Goal: Task Accomplishment & Management: Complete application form

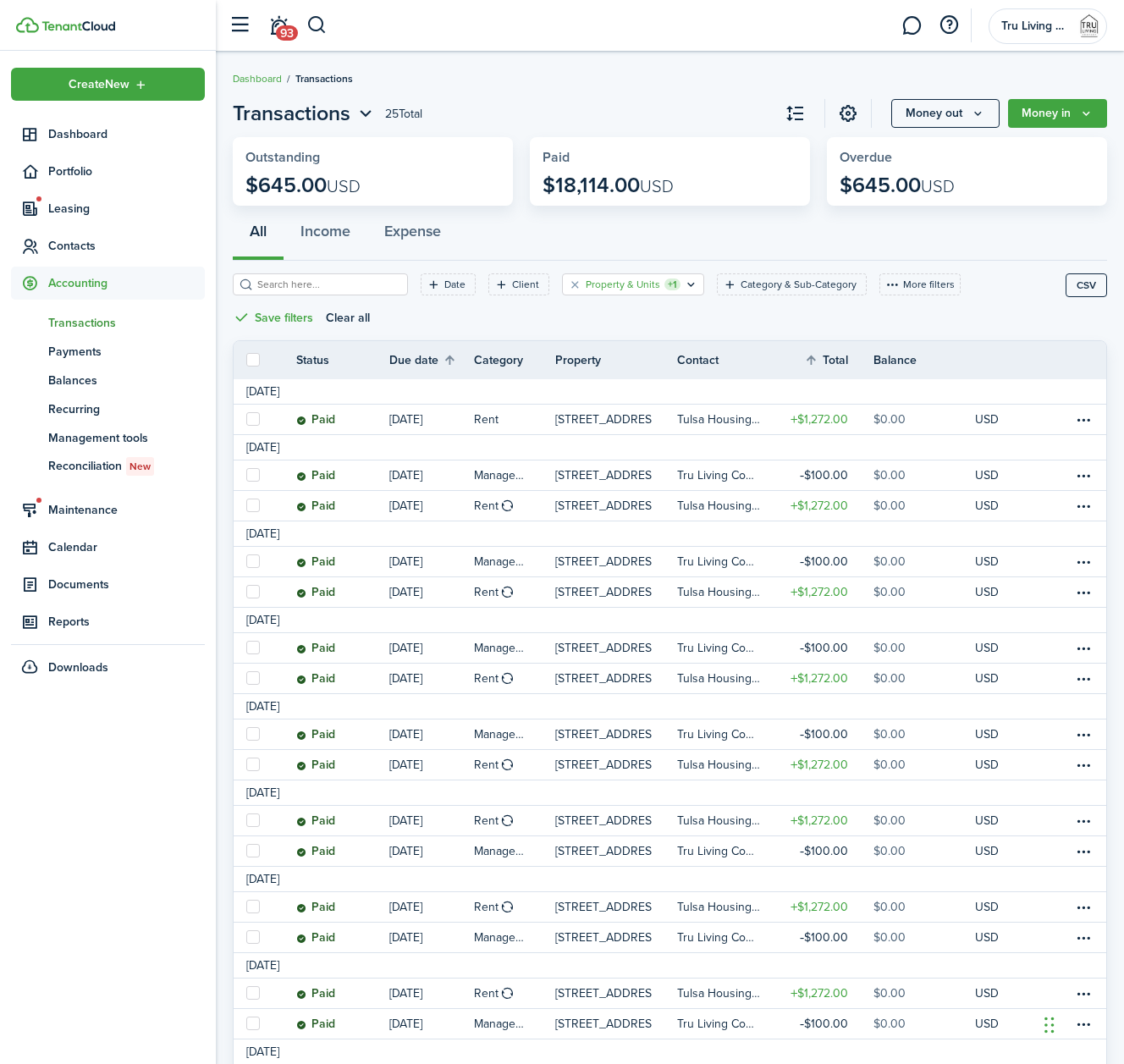
click at [621, 284] on filter-tag-label "Property & Units" at bounding box center [622, 284] width 74 height 16
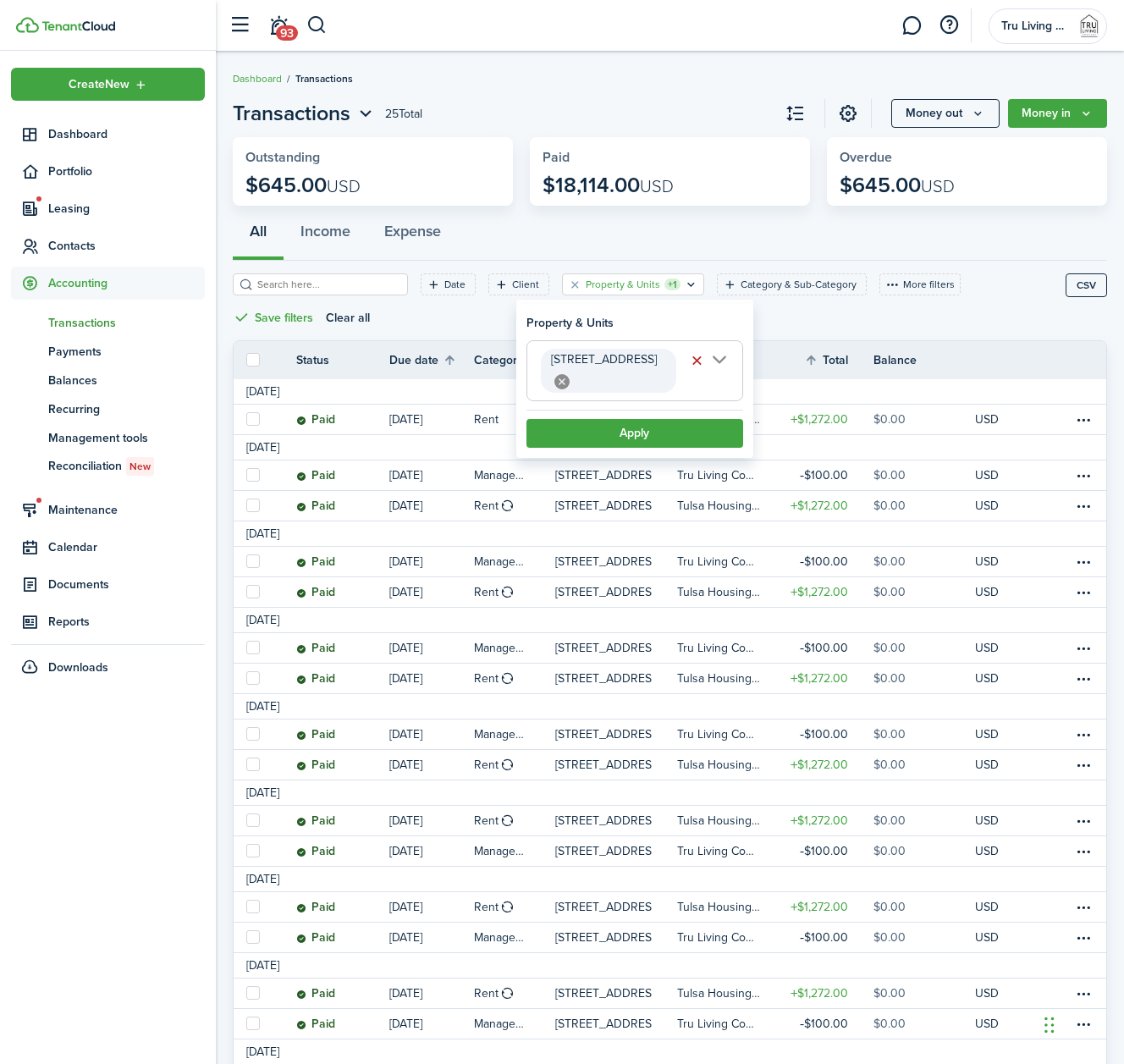
click at [816, 323] on div "Date Client Property & Units +1 Category & Sub-Category More filters Save filte…" at bounding box center [650, 306] width 833 height 67
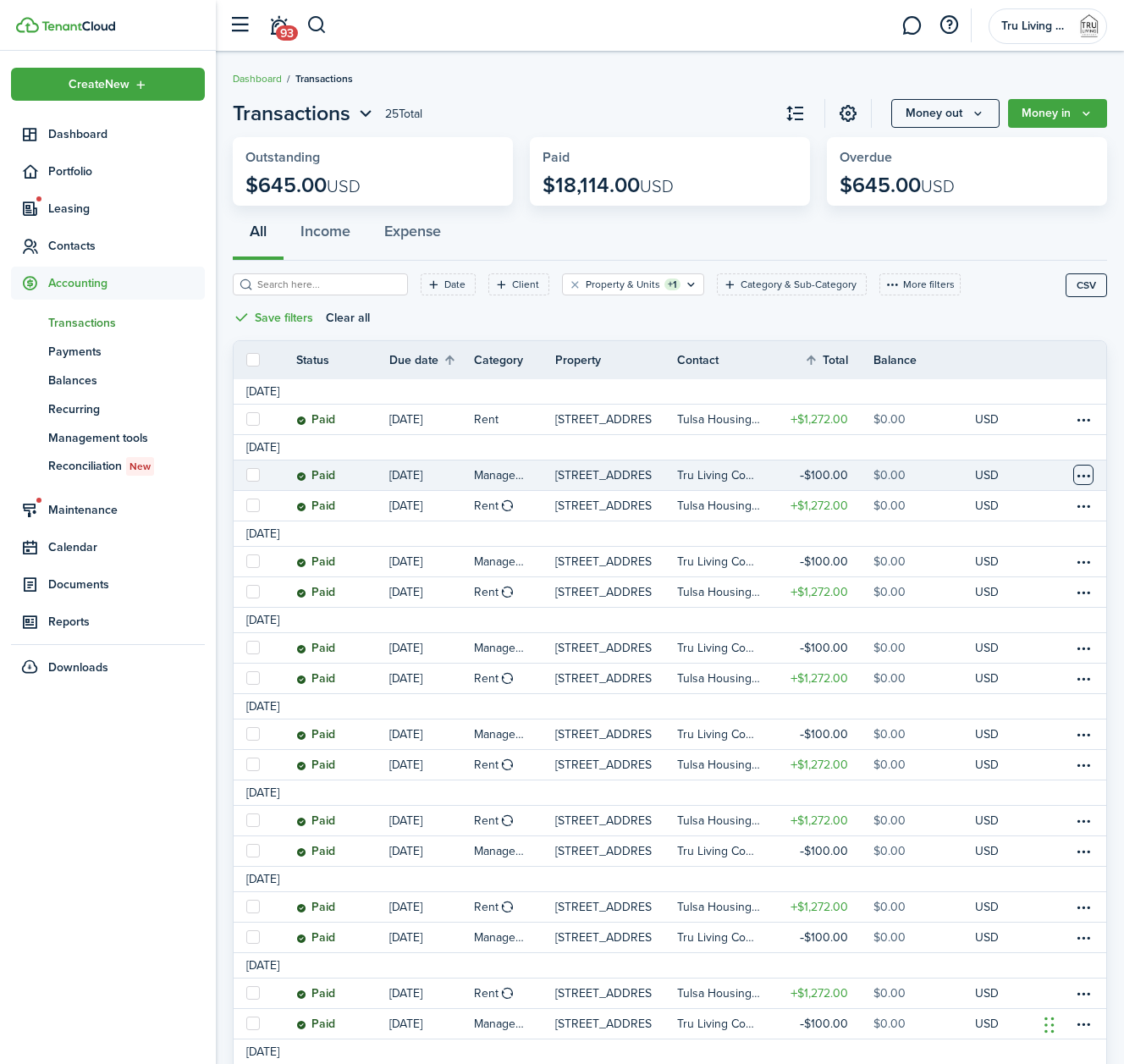
click at [1079, 466] on table-menu-btn-icon at bounding box center [1084, 474] width 20 height 20
click at [1007, 565] on link "Clone" at bounding box center [1018, 561] width 148 height 28
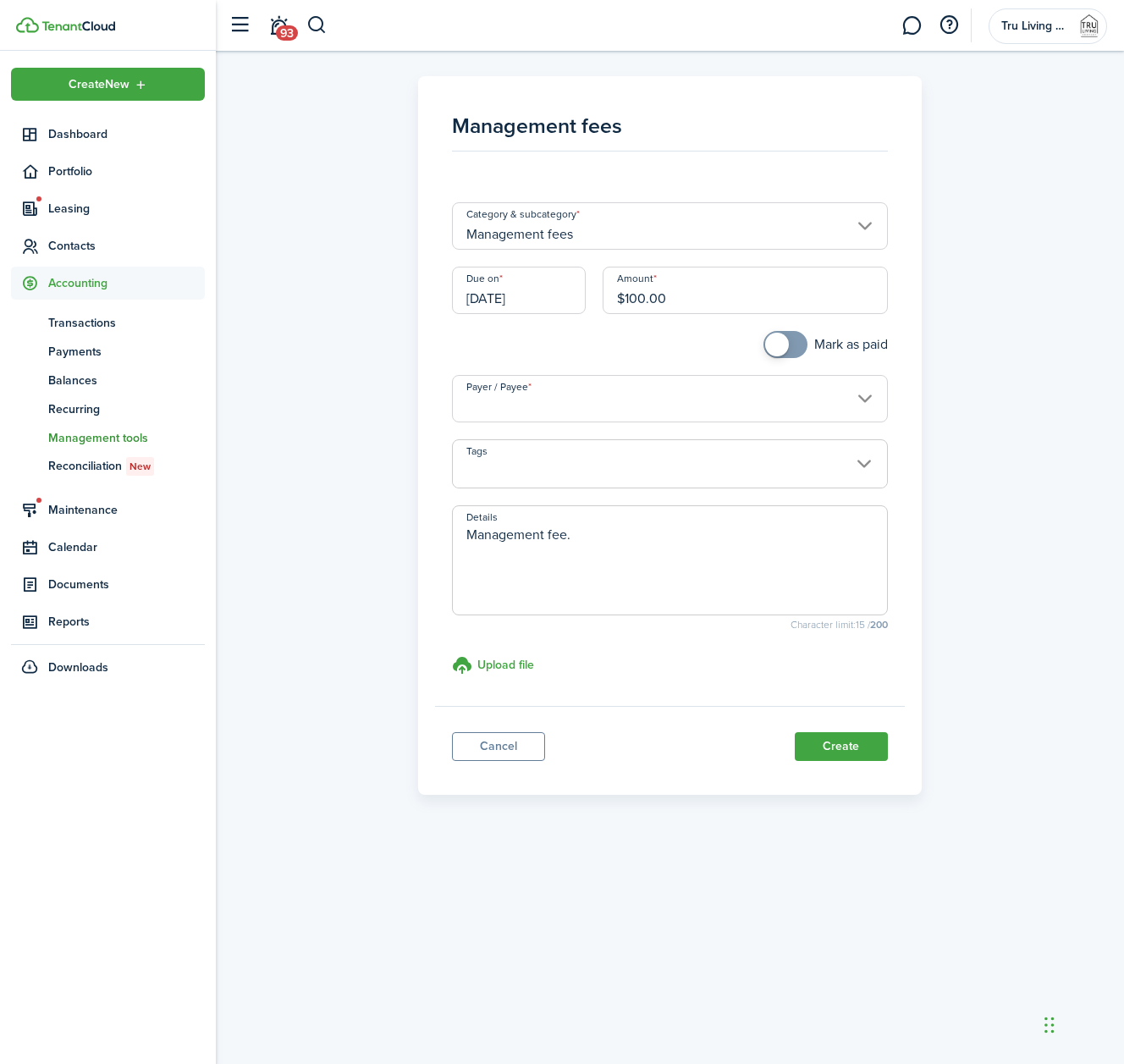
click at [551, 300] on input "[DATE]" at bounding box center [519, 291] width 134 height 48
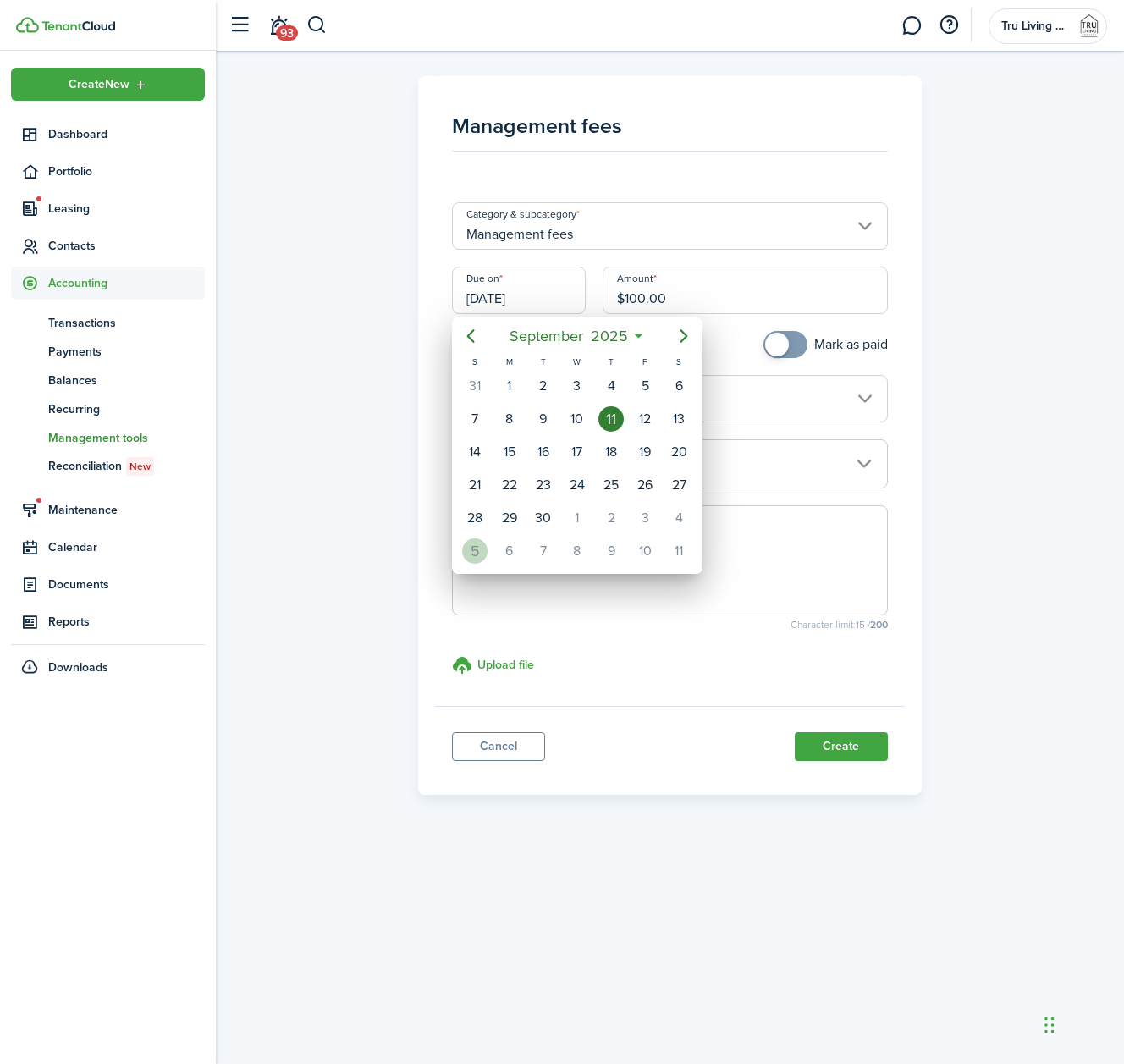
click at [474, 553] on div "5" at bounding box center [475, 551] width 26 height 26
type input "[DATE]"
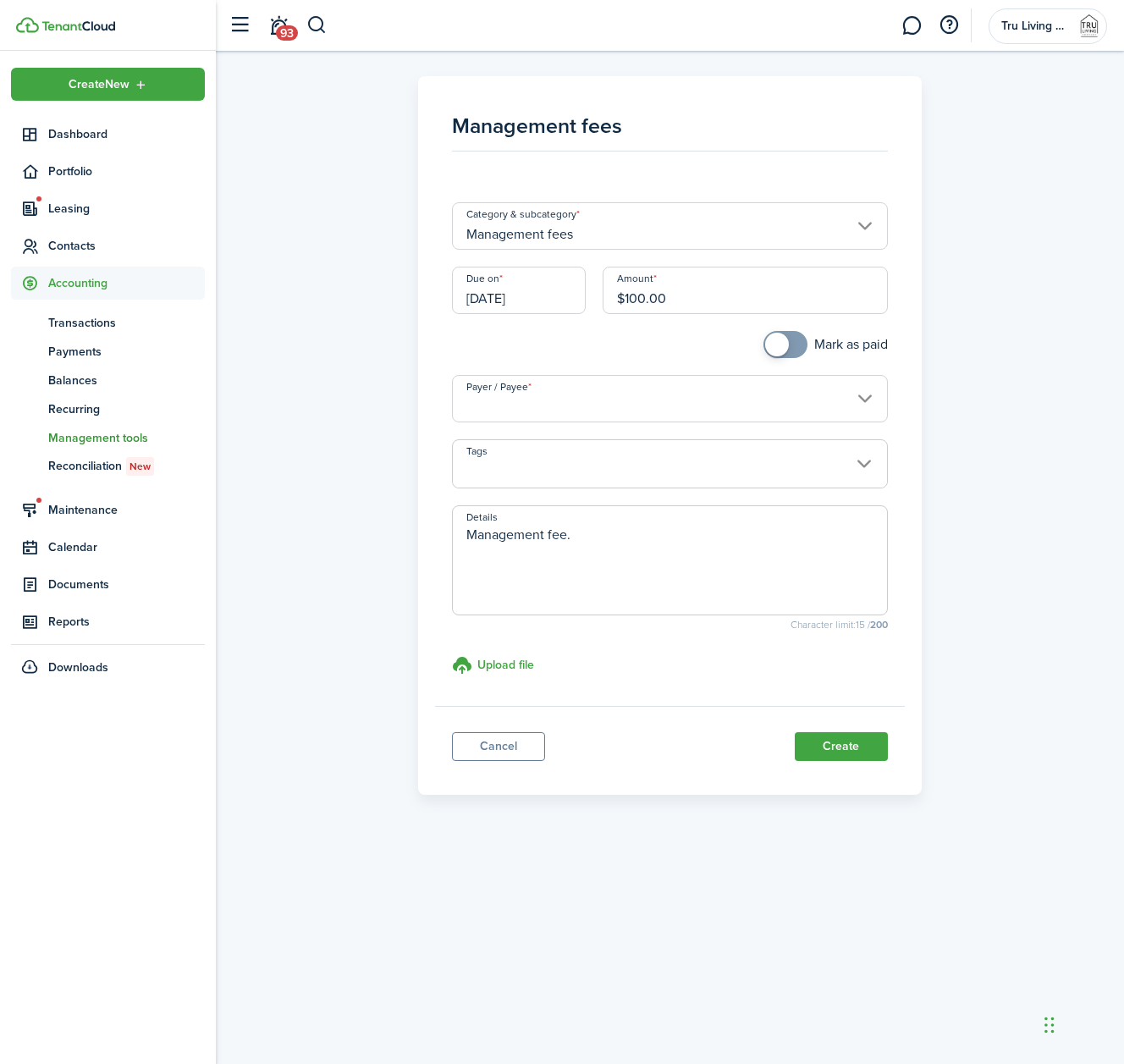
checkbox input "true"
click at [783, 344] on span at bounding box center [777, 345] width 24 height 24
click at [748, 407] on input "Payer / Payee" at bounding box center [670, 399] width 435 height 48
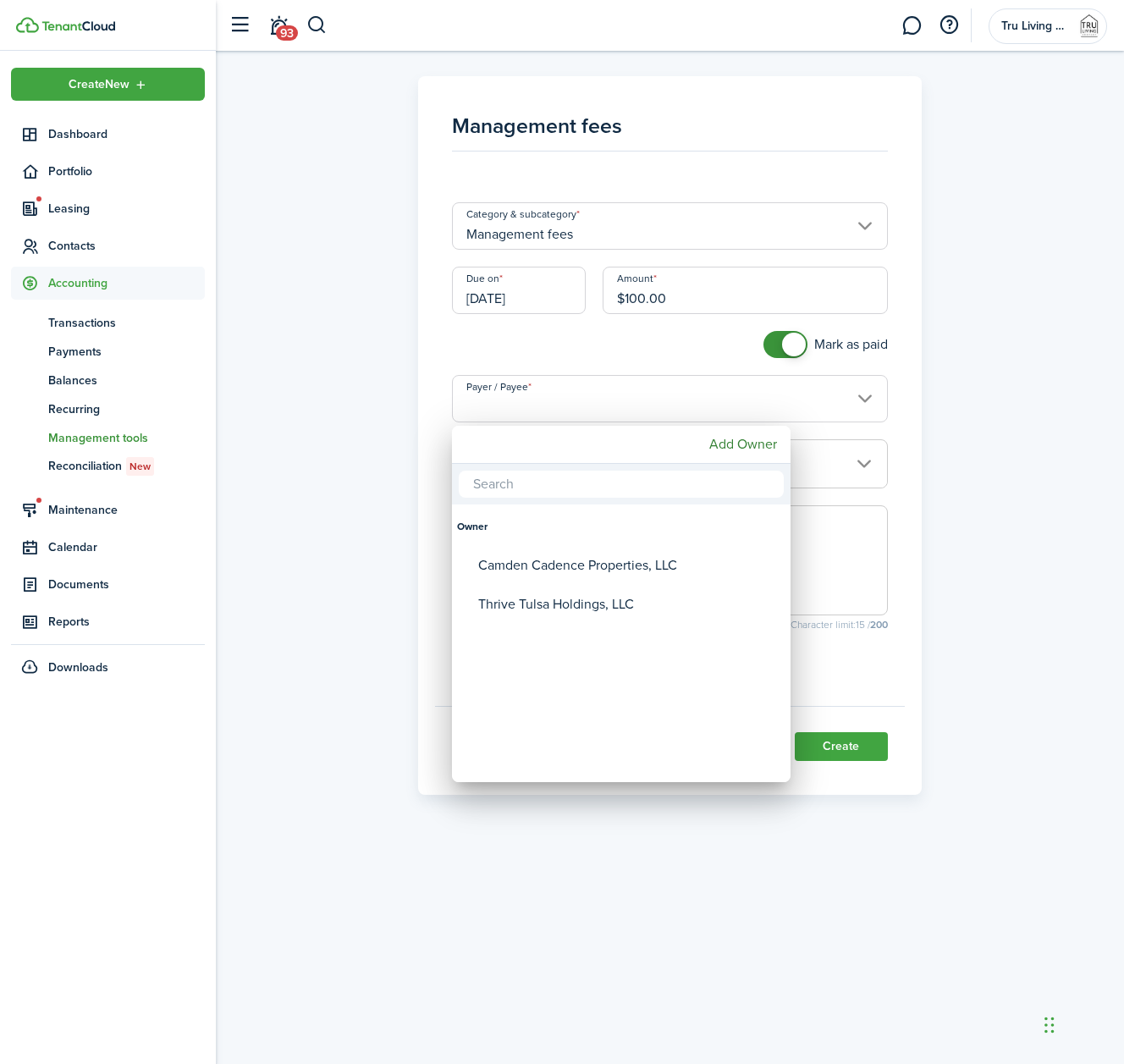
click at [554, 340] on div at bounding box center [562, 531] width 1395 height 1335
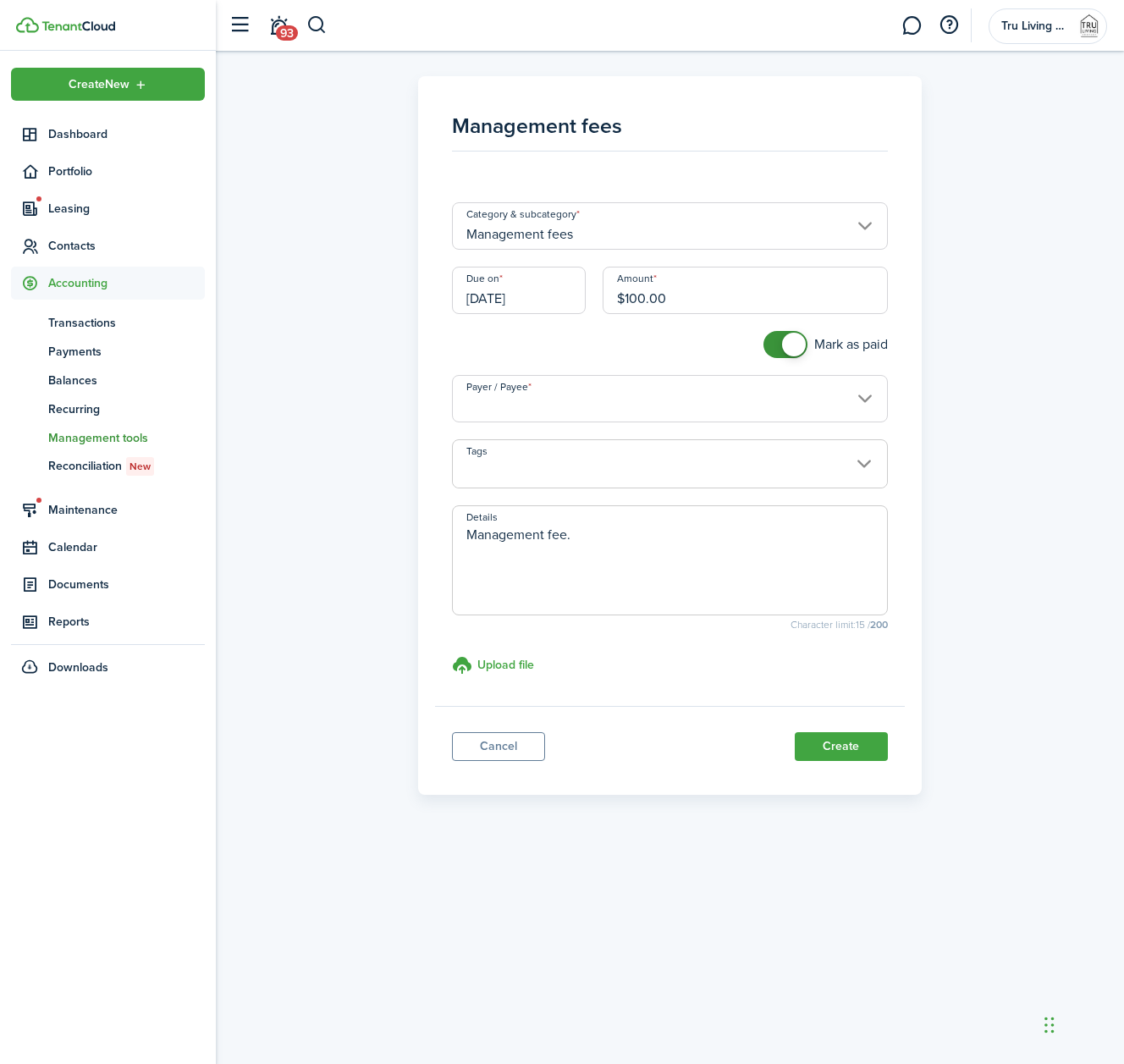
click at [568, 393] on input "Payer / Payee" at bounding box center [670, 399] width 435 height 48
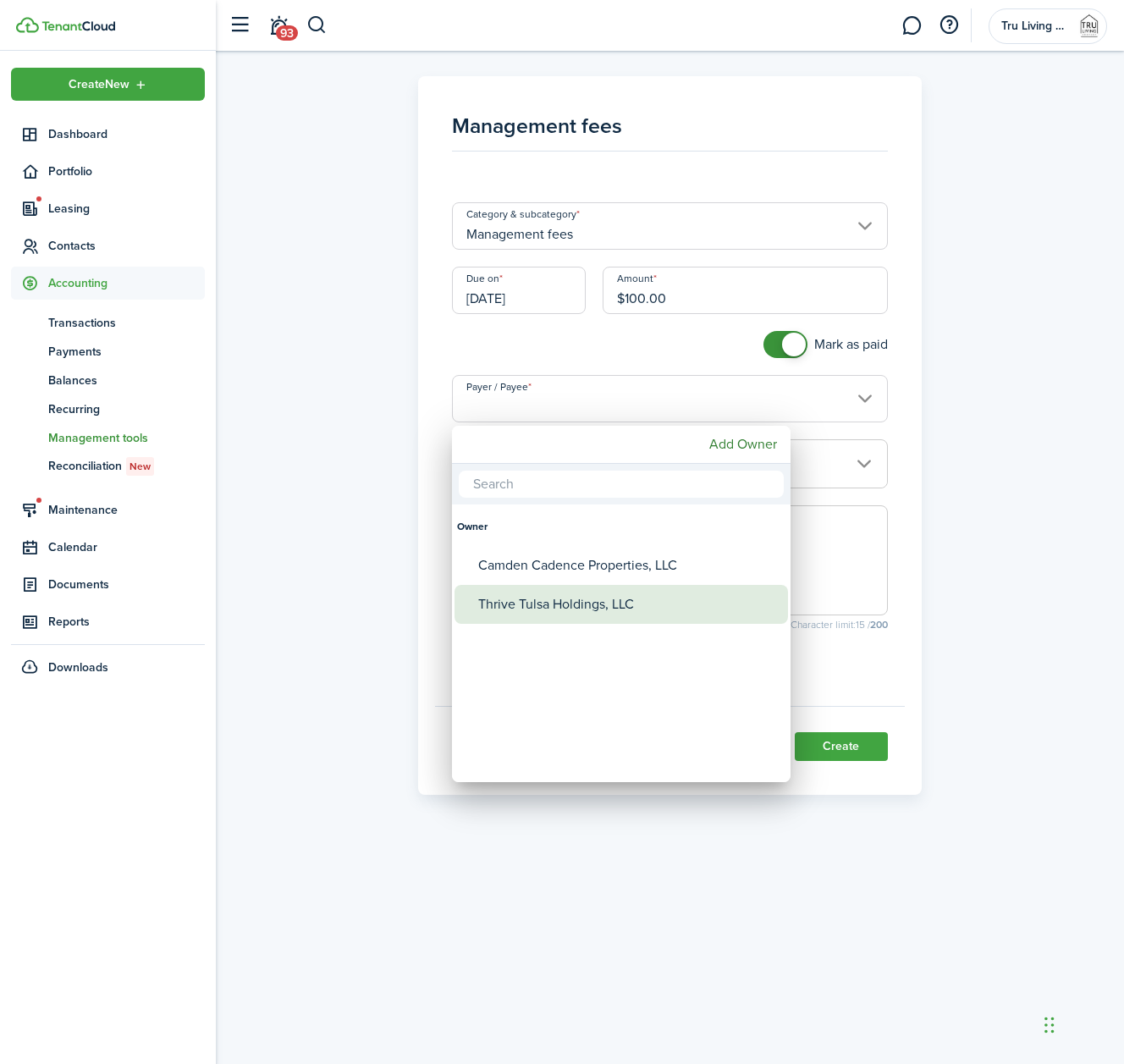
click at [540, 604] on div "Thrive Tulsa Holdings, LLC" at bounding box center [628, 604] width 300 height 39
type input "Thrive Tulsa Holdings, LLC"
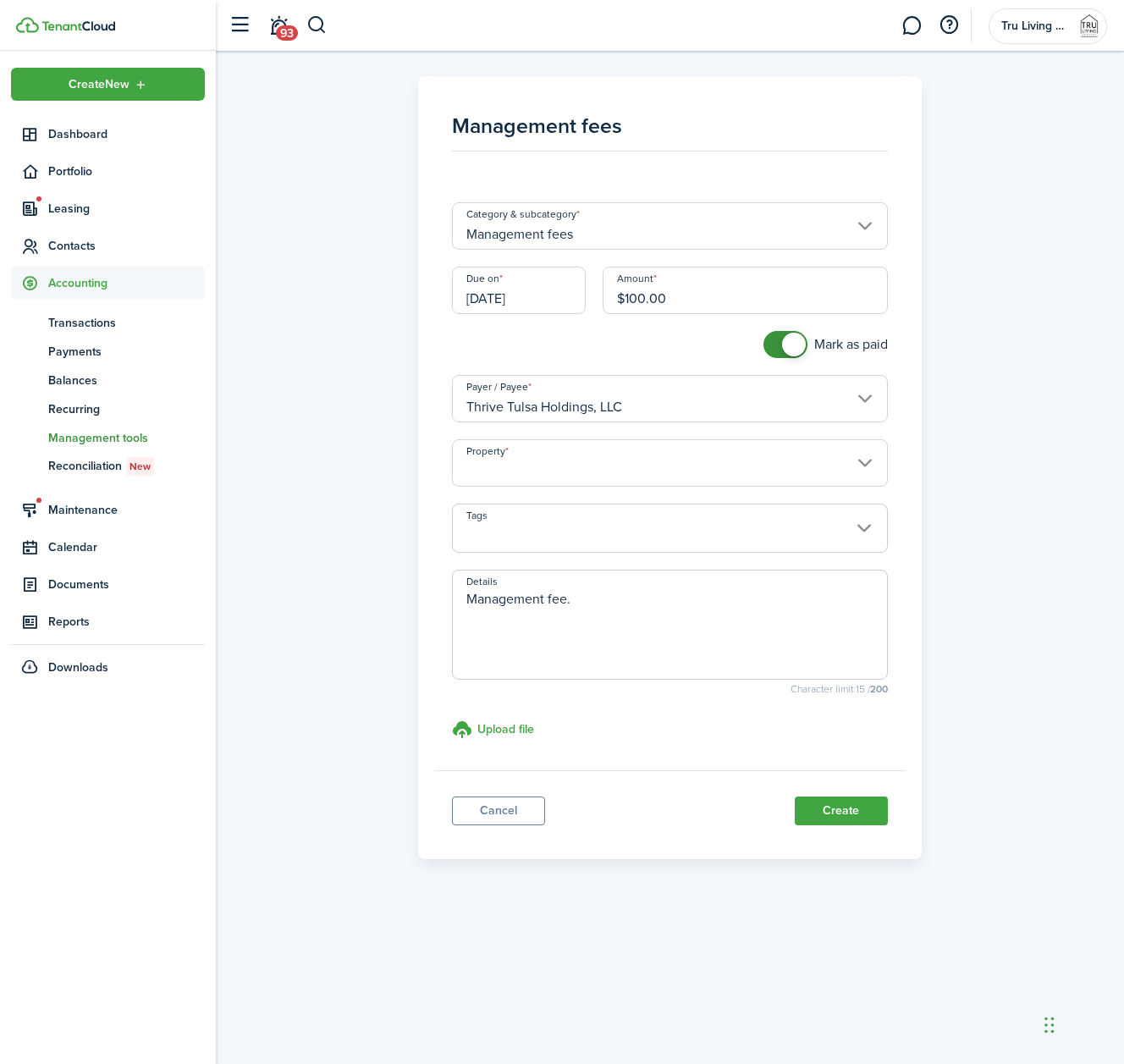
click at [604, 469] on input "Property" at bounding box center [670, 463] width 435 height 48
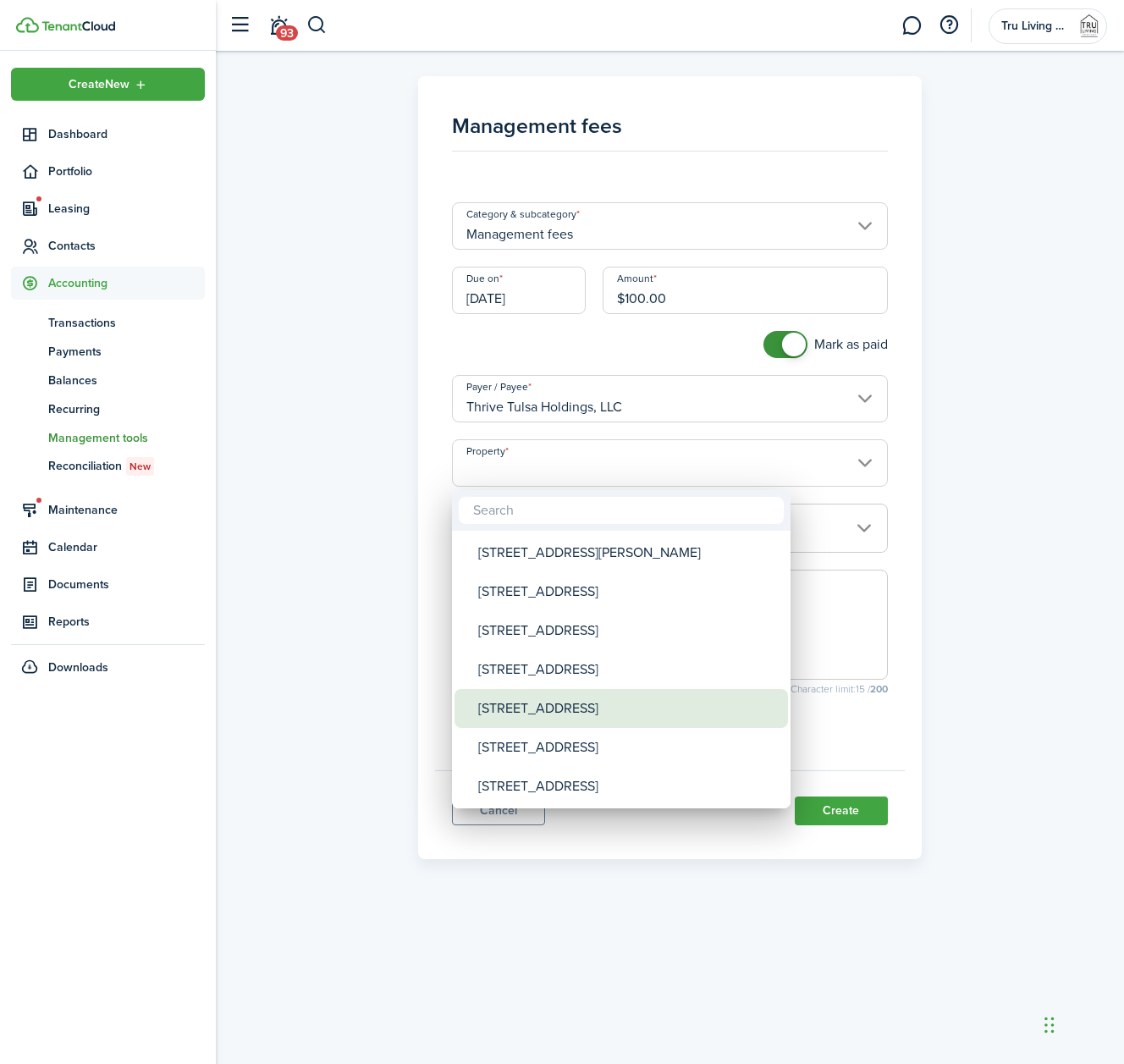
click at [571, 705] on div "[STREET_ADDRESS]" at bounding box center [628, 708] width 300 height 39
type input "[STREET_ADDRESS]"
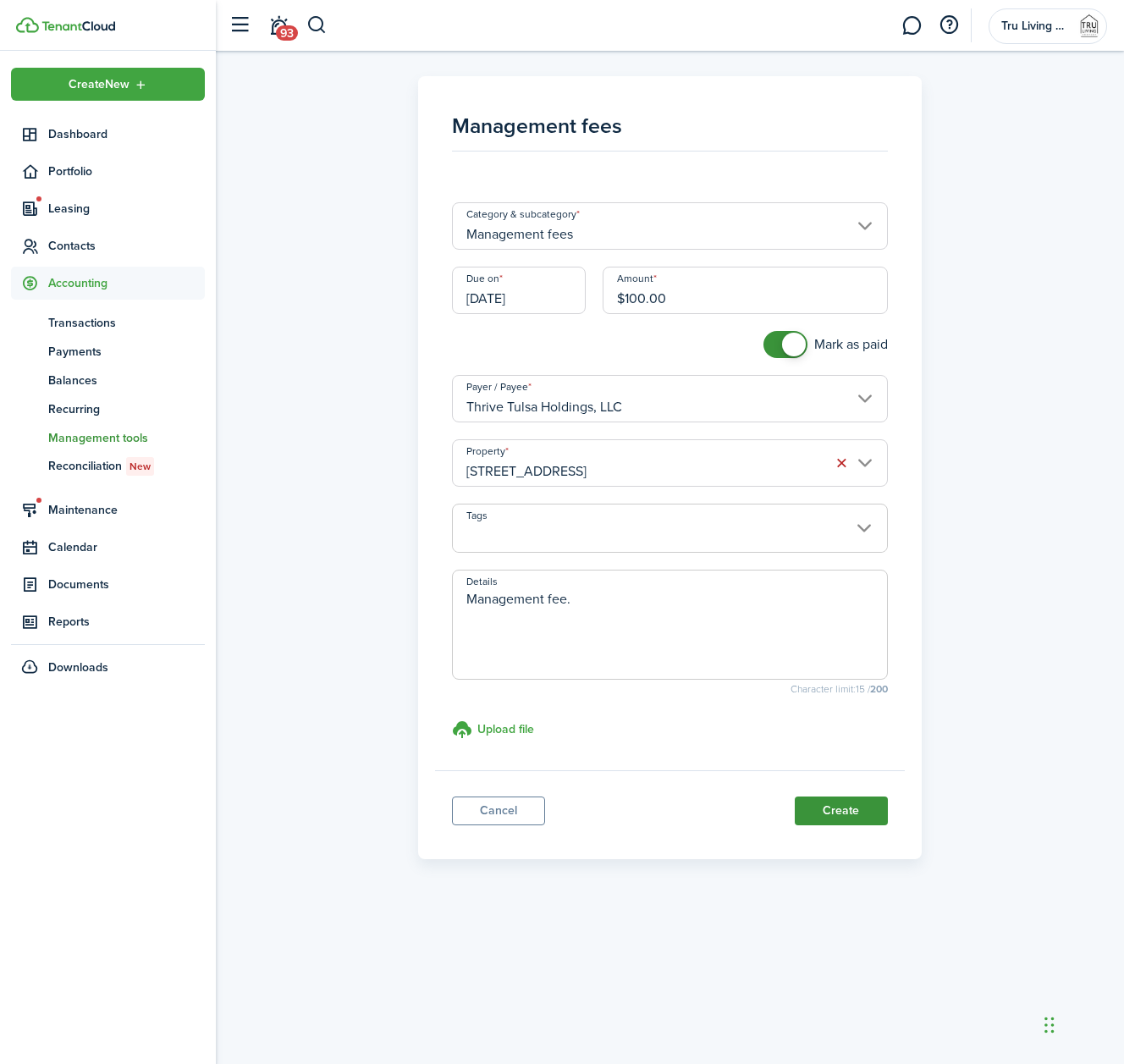
click at [857, 813] on button "Create" at bounding box center [840, 810] width 93 height 28
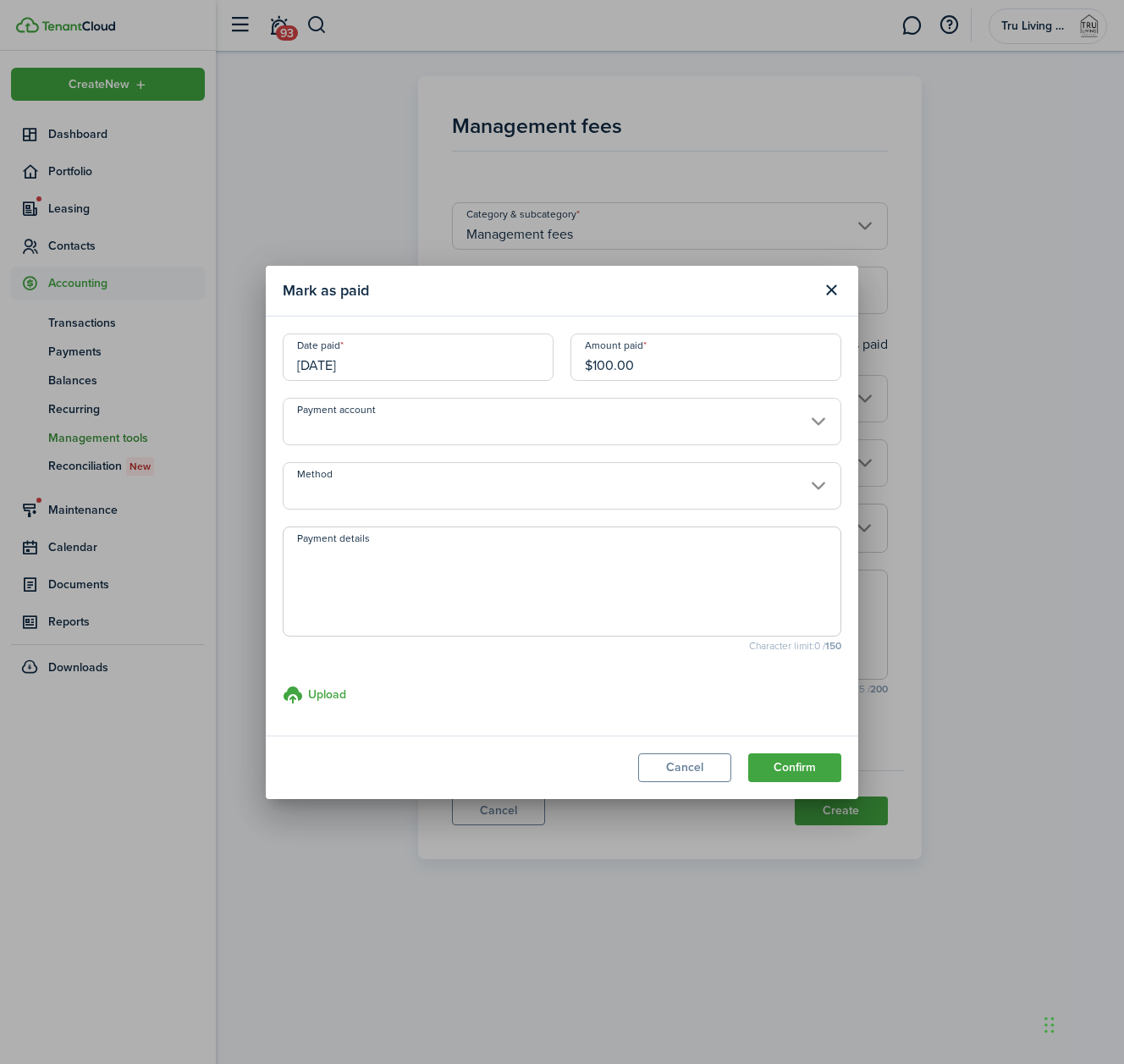
click at [573, 428] on input "Payment account" at bounding box center [562, 422] width 559 height 48
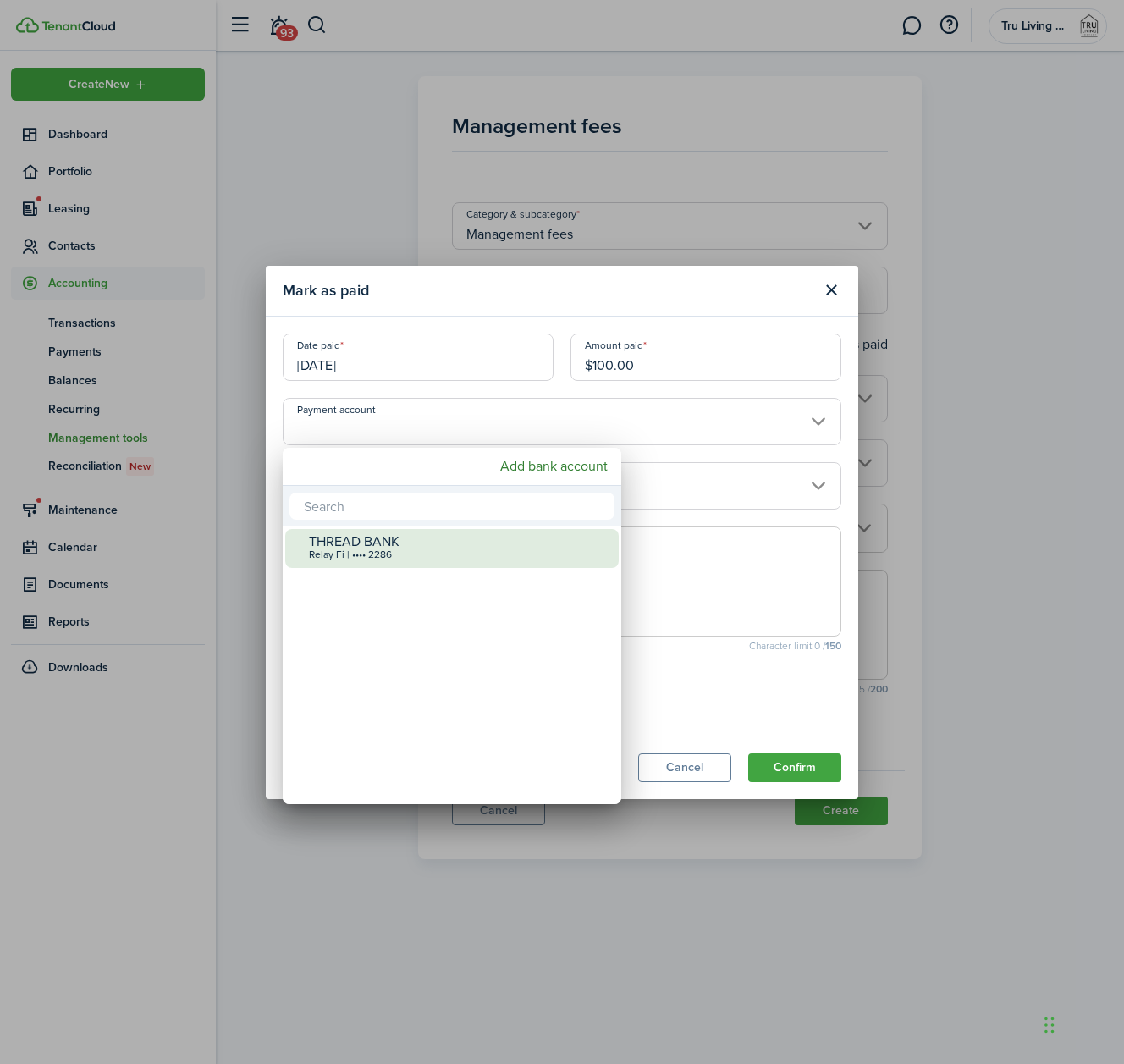
click at [396, 542] on div "THREAD BANK" at bounding box center [459, 541] width 300 height 16
type input "•••• •••• •••• 2286"
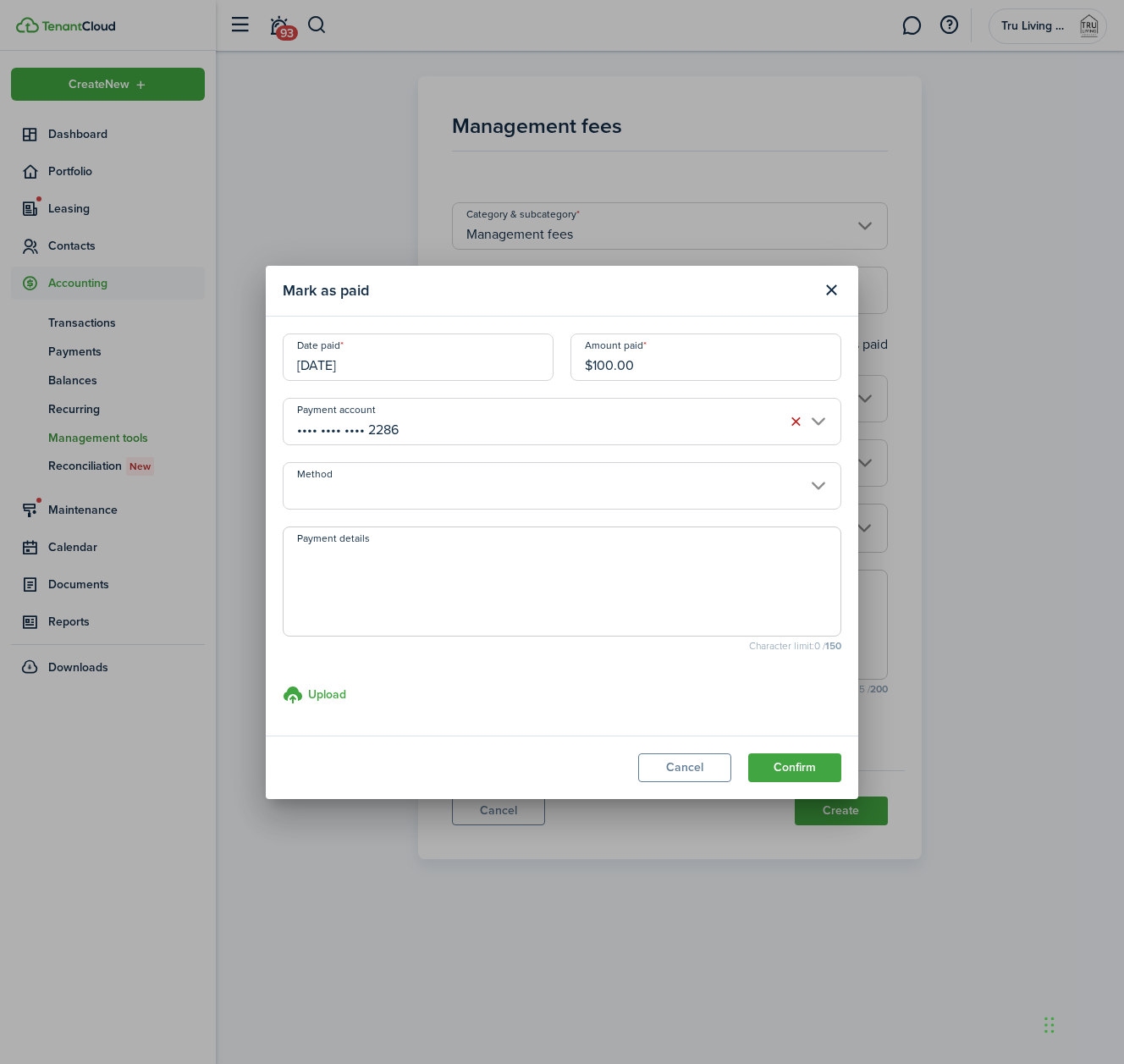
click at [410, 482] on input "Method" at bounding box center [562, 486] width 559 height 48
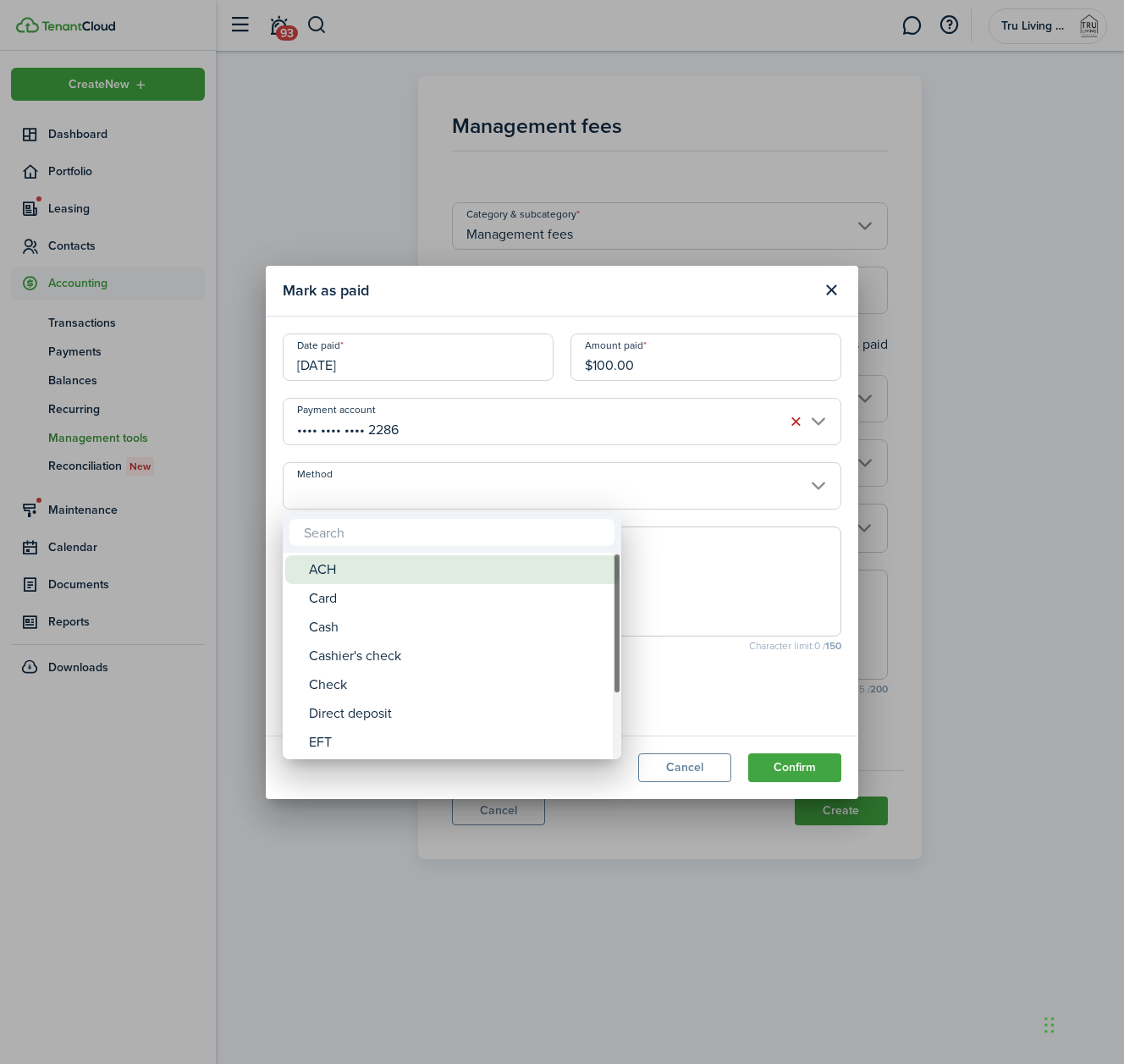
click at [353, 571] on div "ACH" at bounding box center [459, 569] width 300 height 28
type input "ACH"
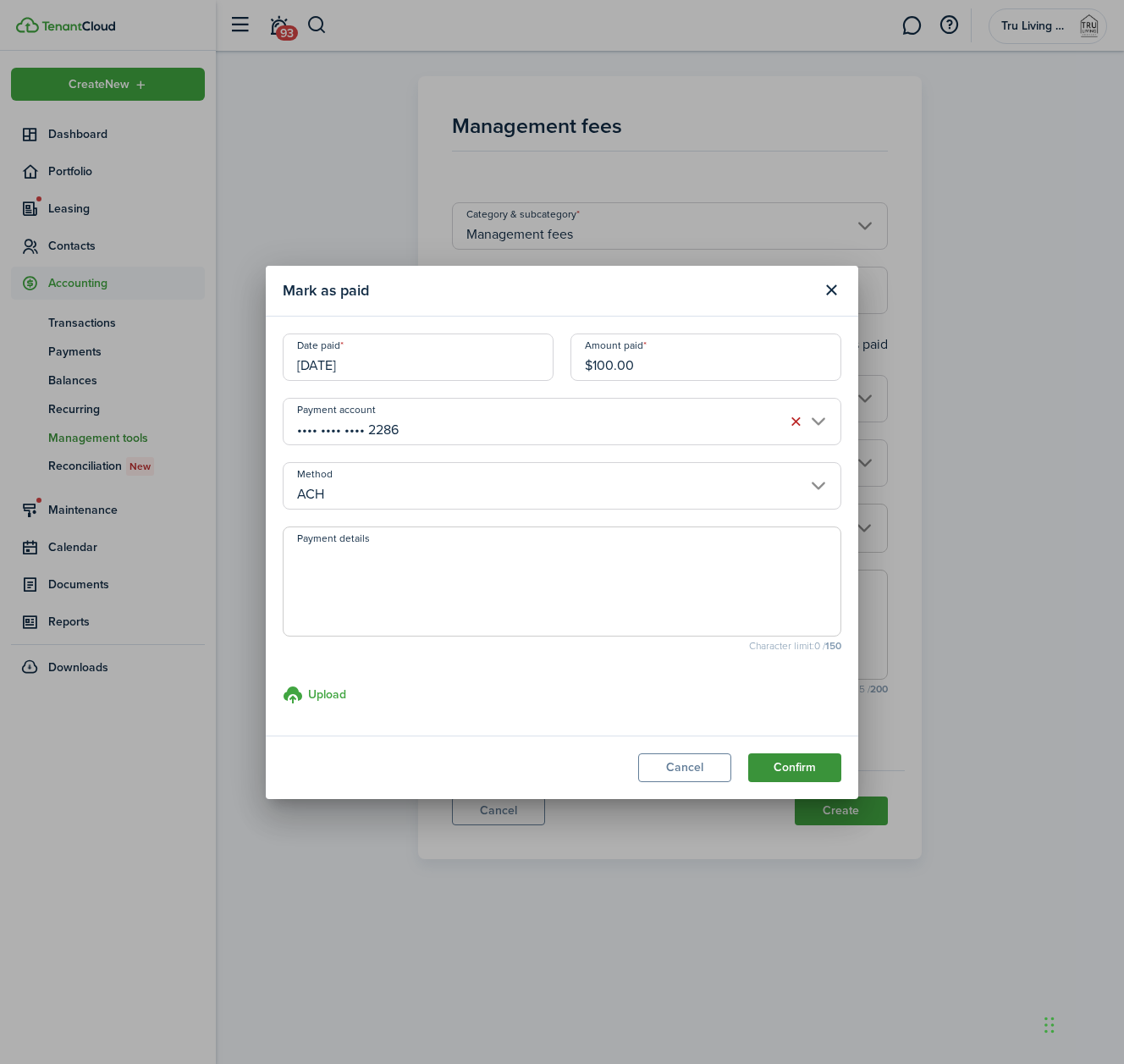
click at [791, 764] on button "Confirm" at bounding box center [794, 767] width 93 height 28
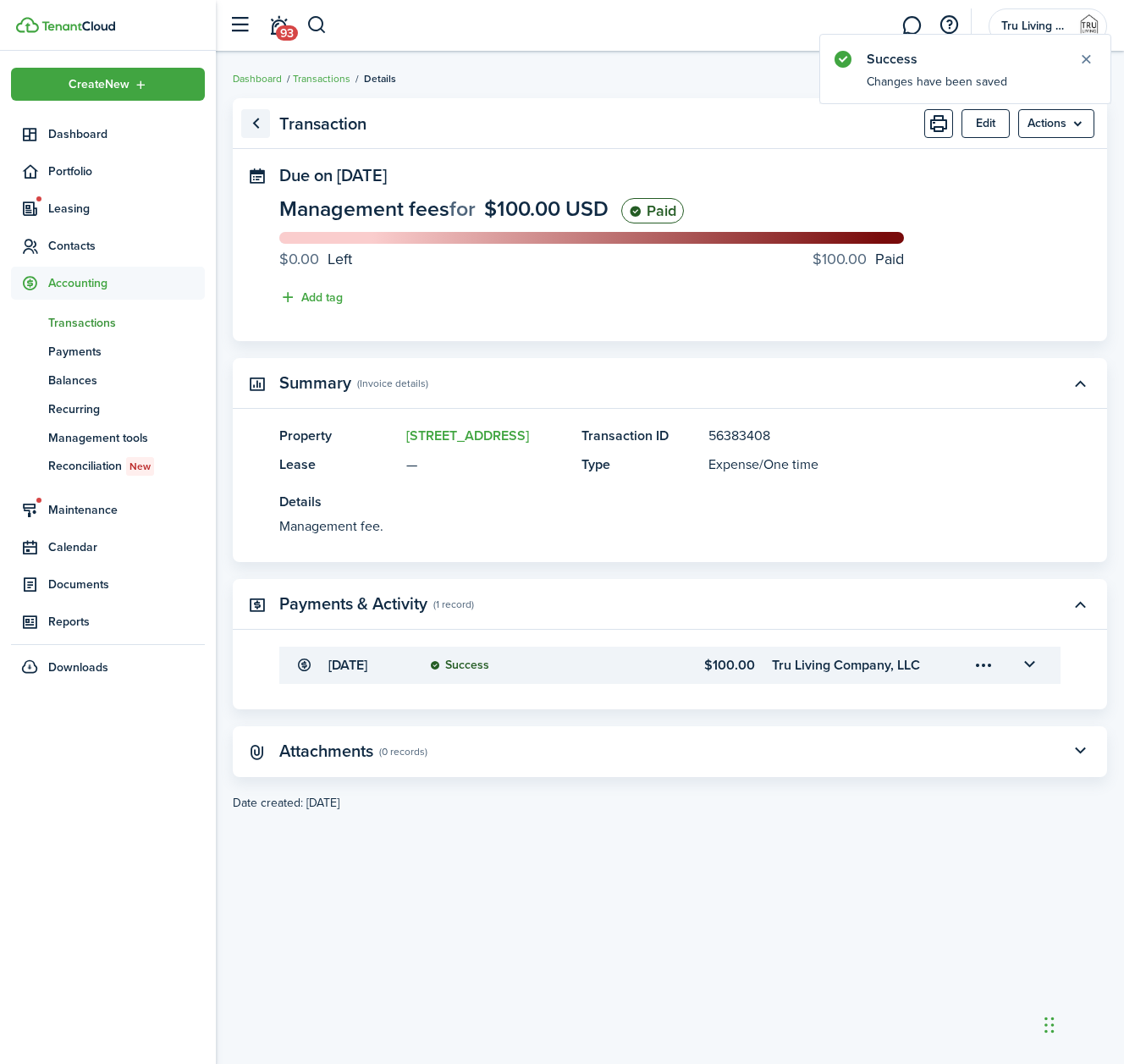
click at [250, 126] on link "Go back" at bounding box center [255, 123] width 28 height 28
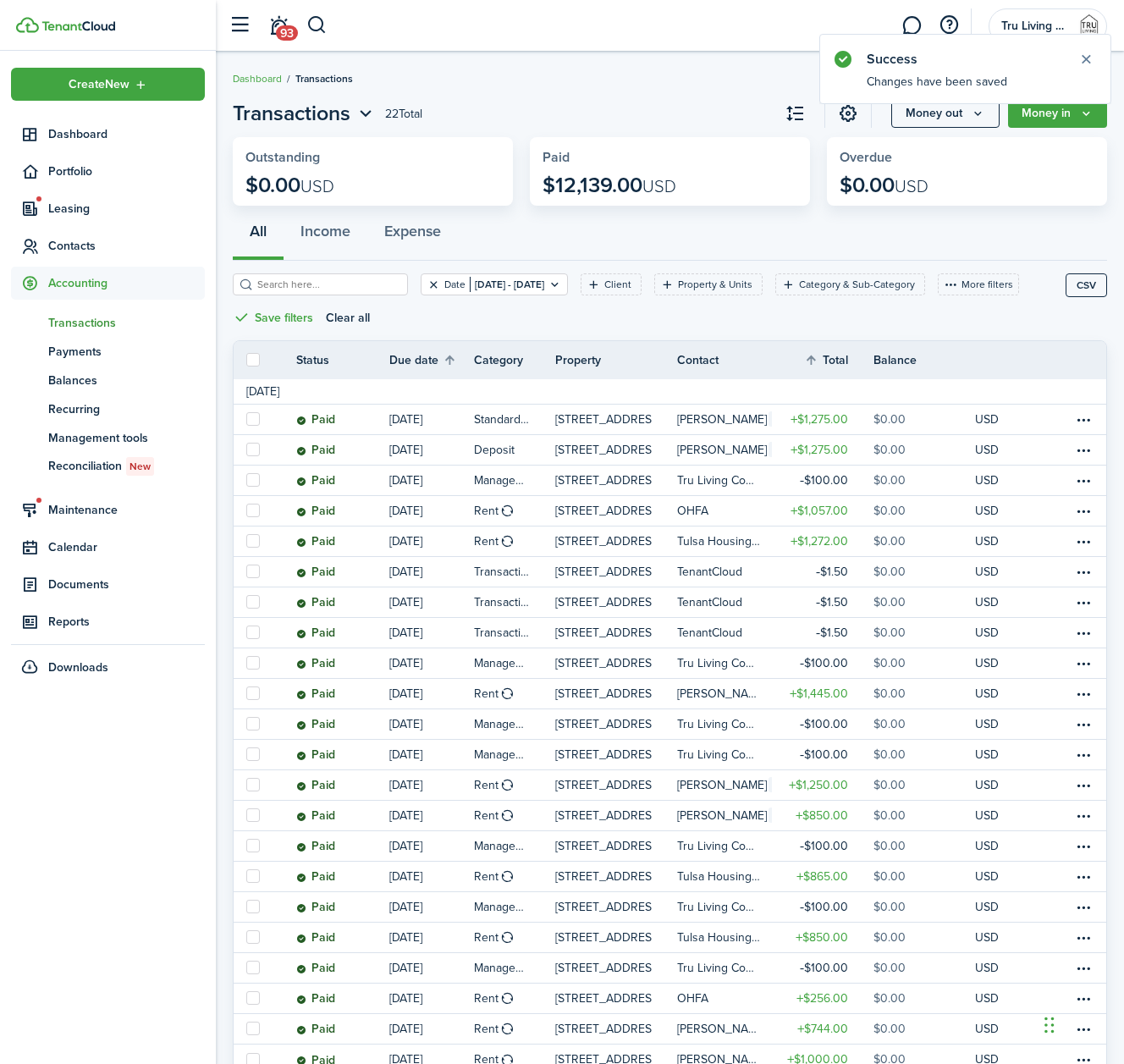
click at [437, 285] on button "Clear filter" at bounding box center [434, 284] width 15 height 14
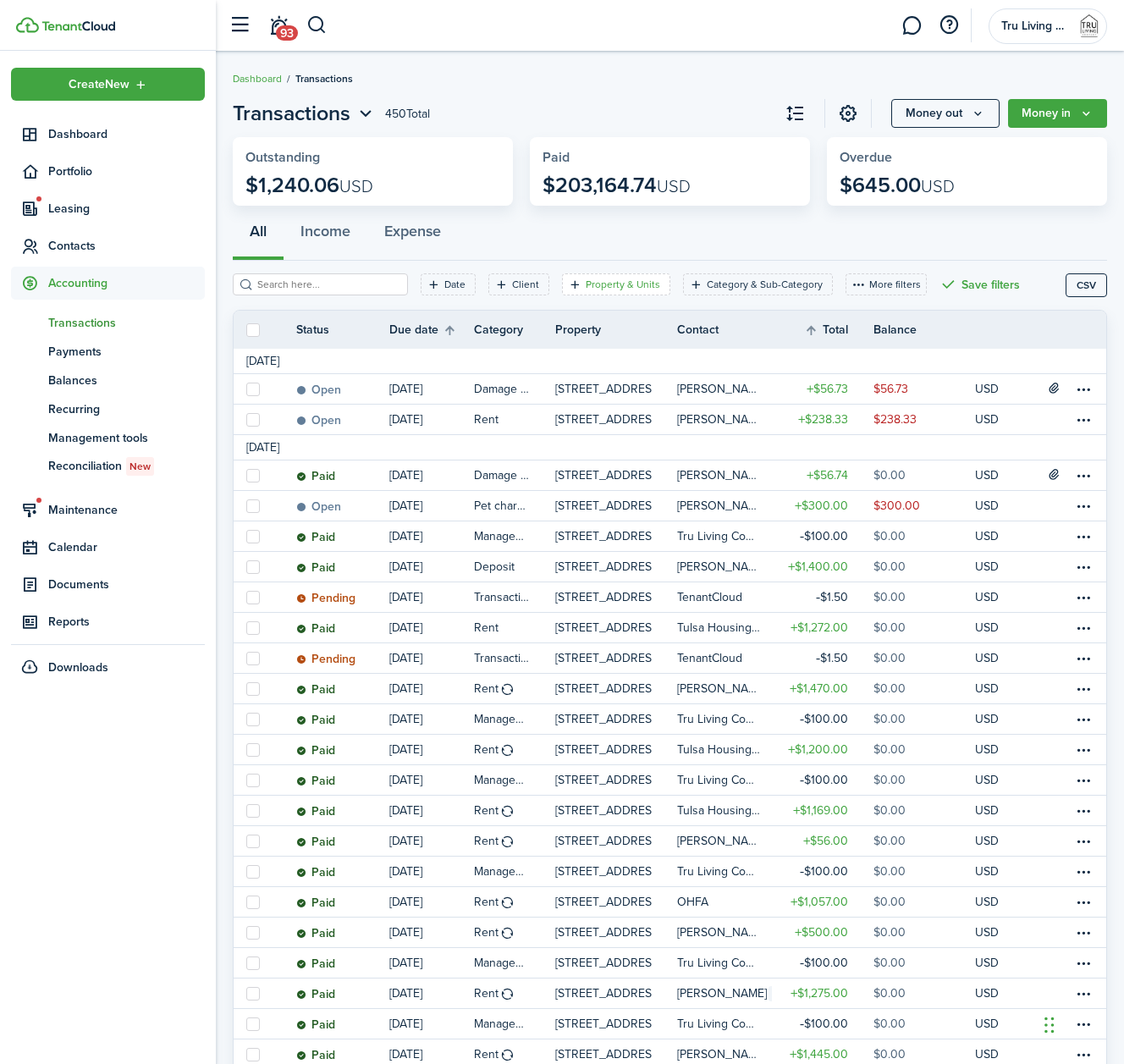
click at [595, 283] on filter-tag-label "Property & Units" at bounding box center [622, 284] width 74 height 16
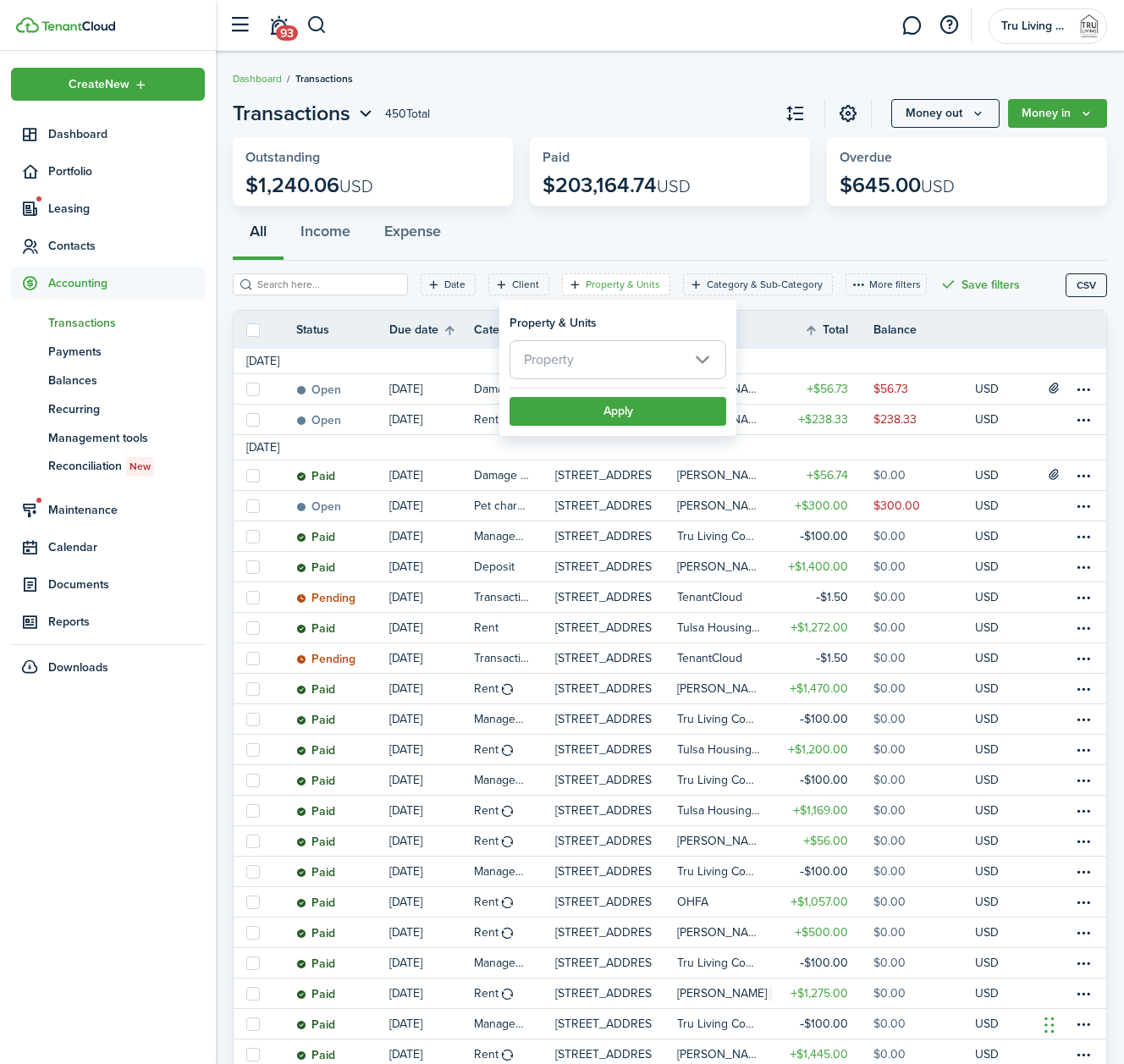
click at [696, 350] on span "Property" at bounding box center [618, 360] width 215 height 38
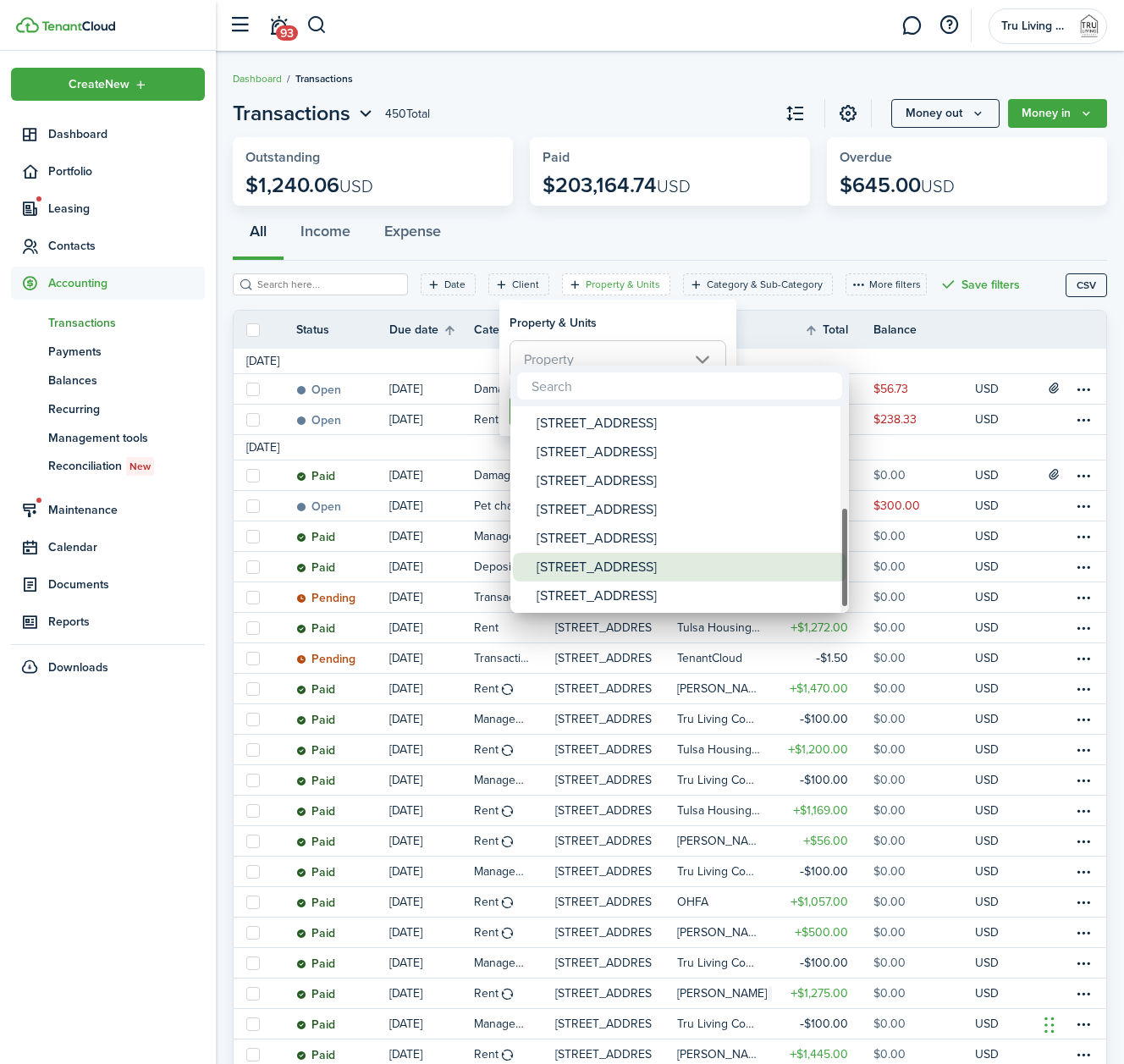
click at [592, 565] on div "[STREET_ADDRESS]" at bounding box center [686, 566] width 300 height 28
type input "[STREET_ADDRESS]"
click at [632, 333] on div at bounding box center [562, 531] width 1395 height 1335
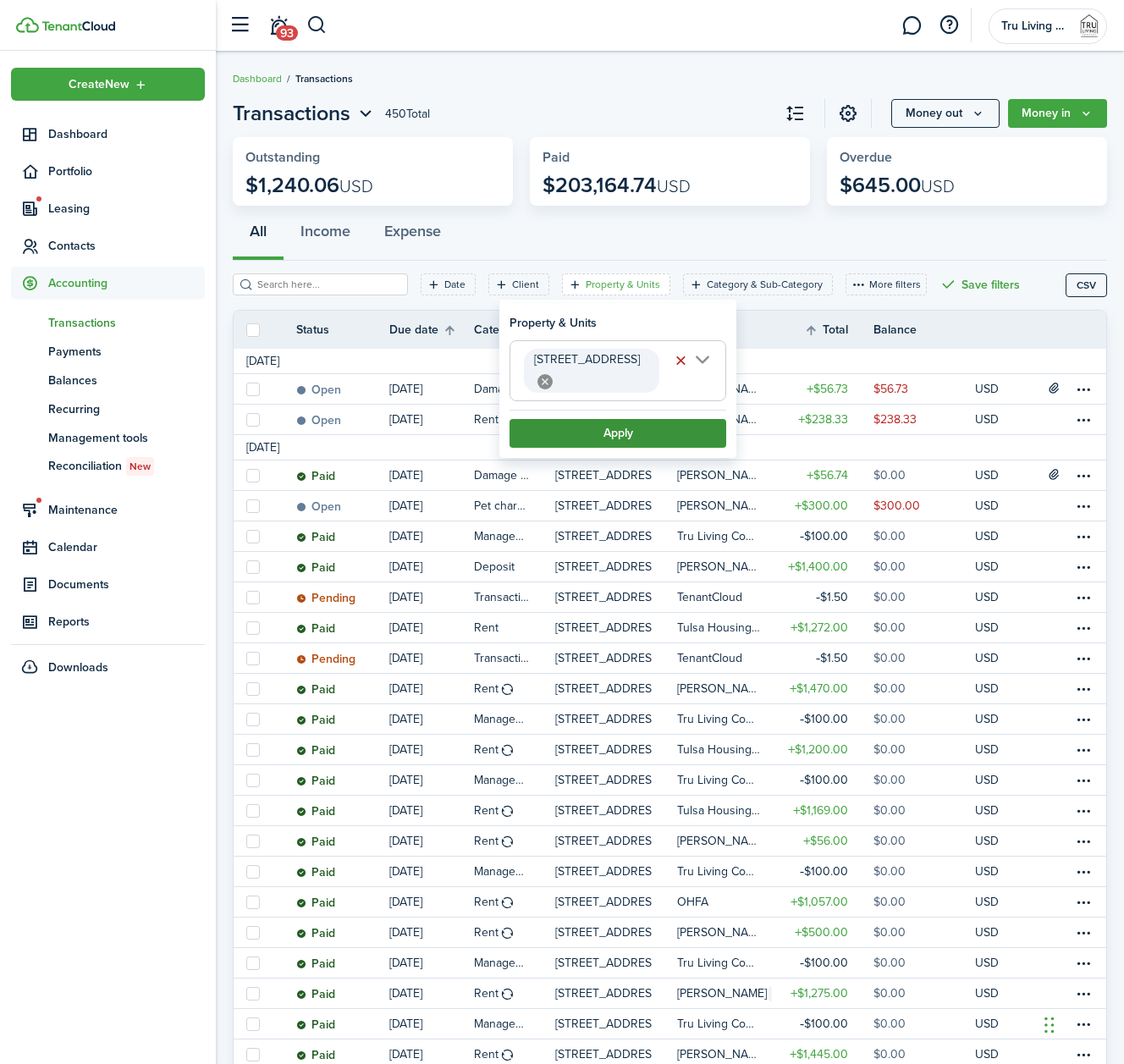
click at [688, 419] on button "Apply" at bounding box center [618, 433] width 217 height 28
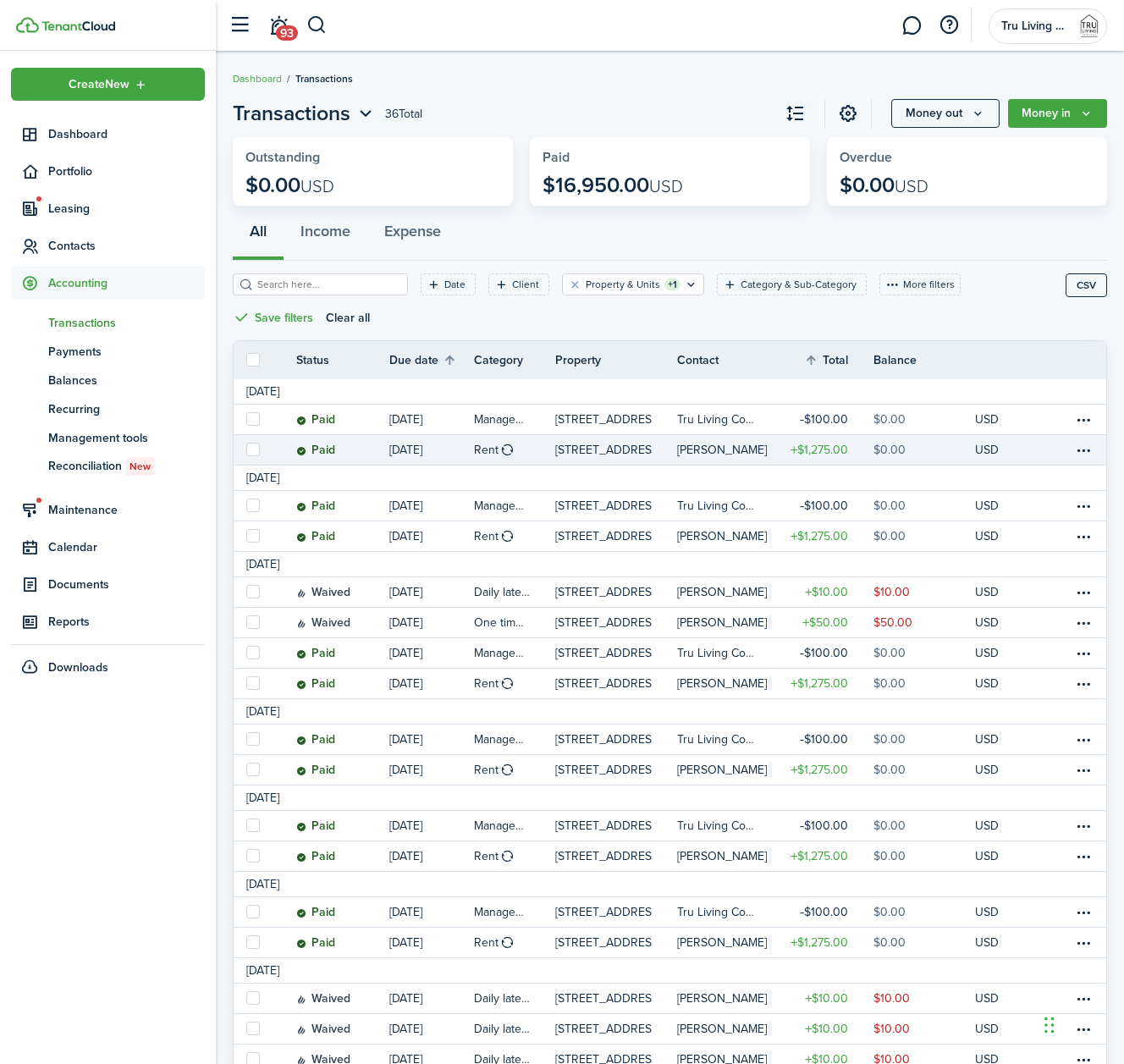
click at [617, 445] on p "[STREET_ADDRESS]" at bounding box center [603, 449] width 96 height 17
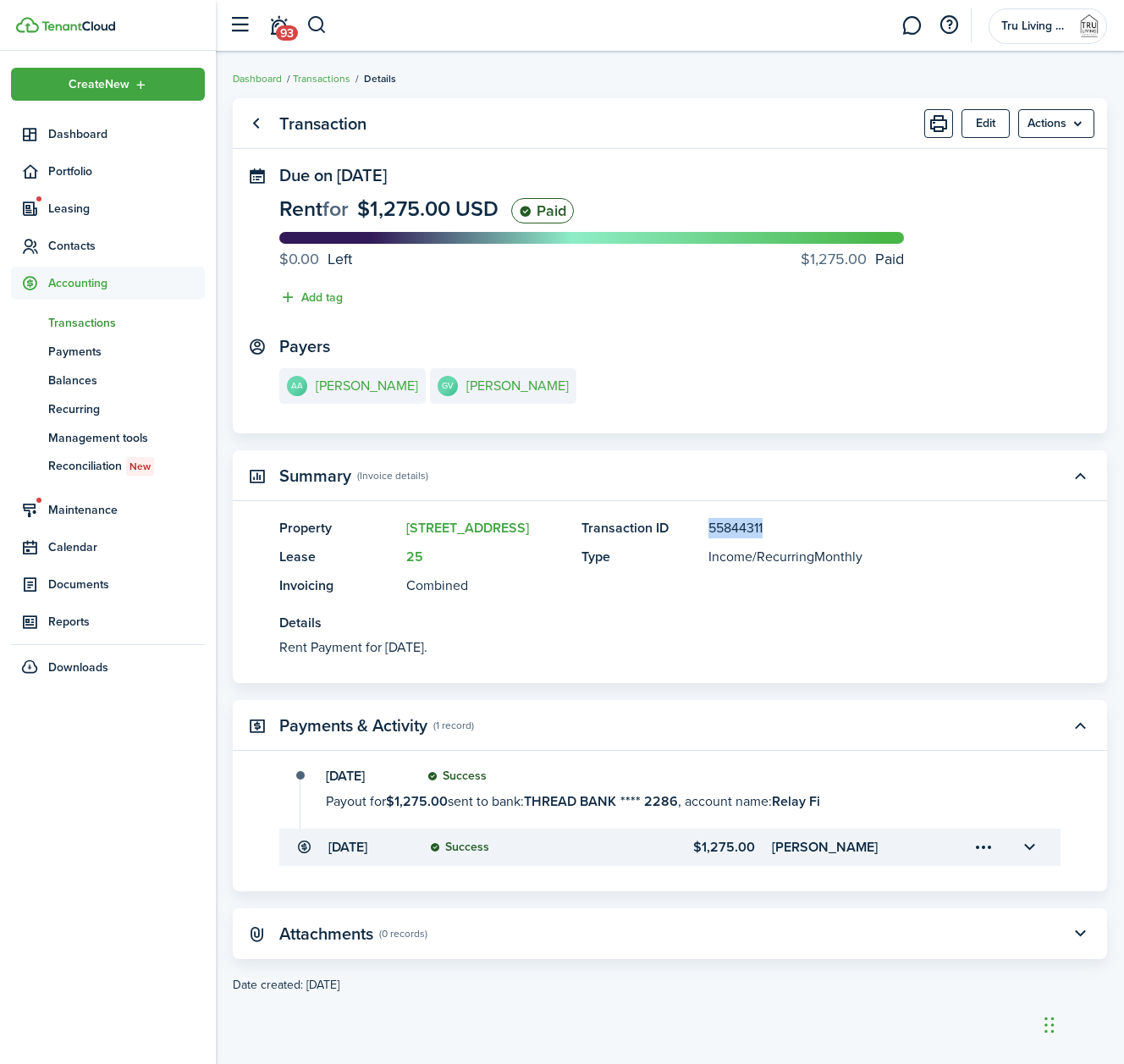
drag, startPoint x: 772, startPoint y: 526, endPoint x: 708, endPoint y: 527, distance: 64.0
click at [708, 527] on panel-main-item "Transaction ID 55844311" at bounding box center [796, 528] width 428 height 20
copy panel-main-description "55844311"
click at [1039, 848] on button "button" at bounding box center [1029, 847] width 28 height 28
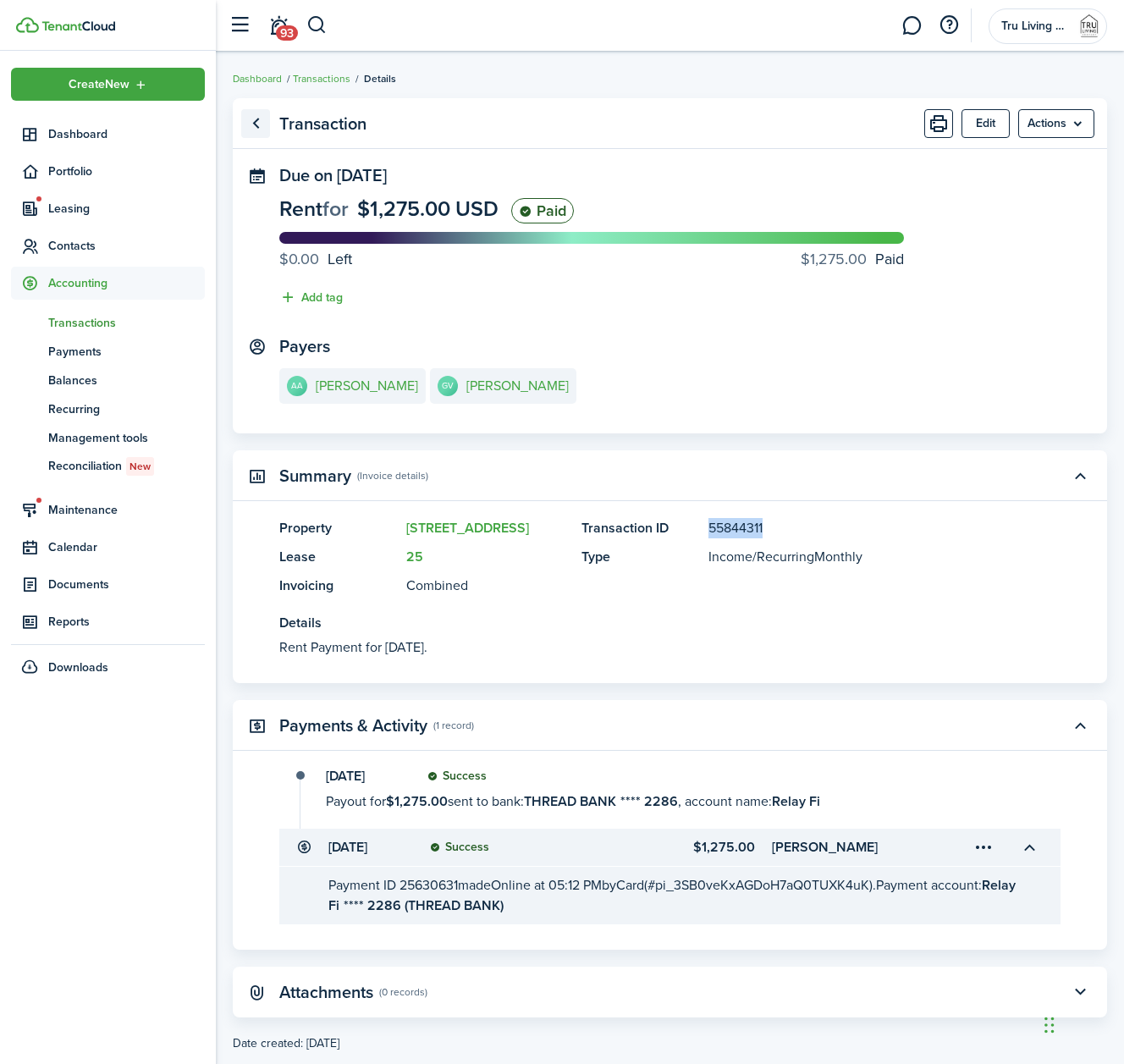
click at [253, 125] on link "Go back" at bounding box center [255, 123] width 28 height 28
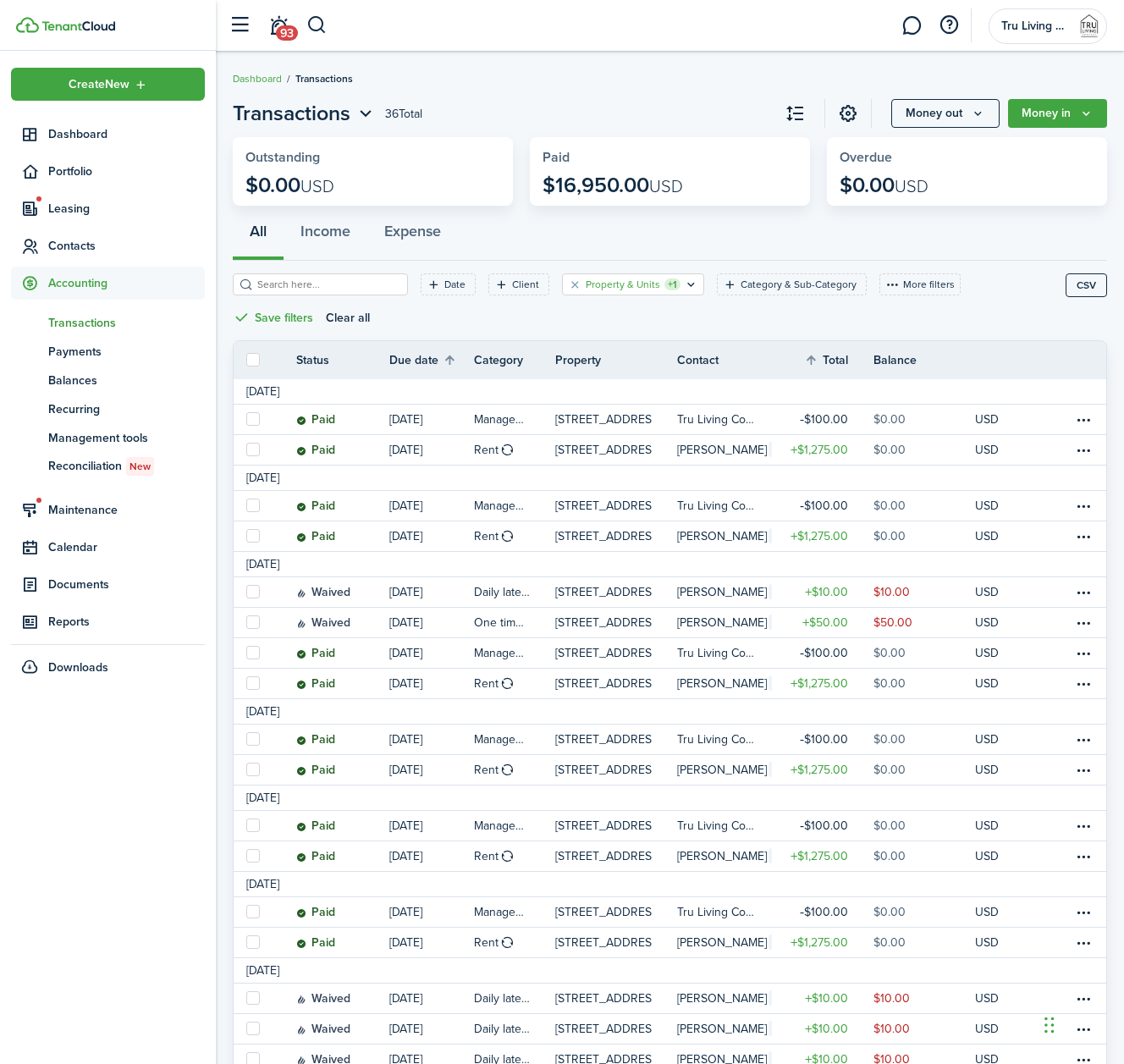
click at [645, 283] on filter-tag-label "Property & Units" at bounding box center [622, 284] width 74 height 16
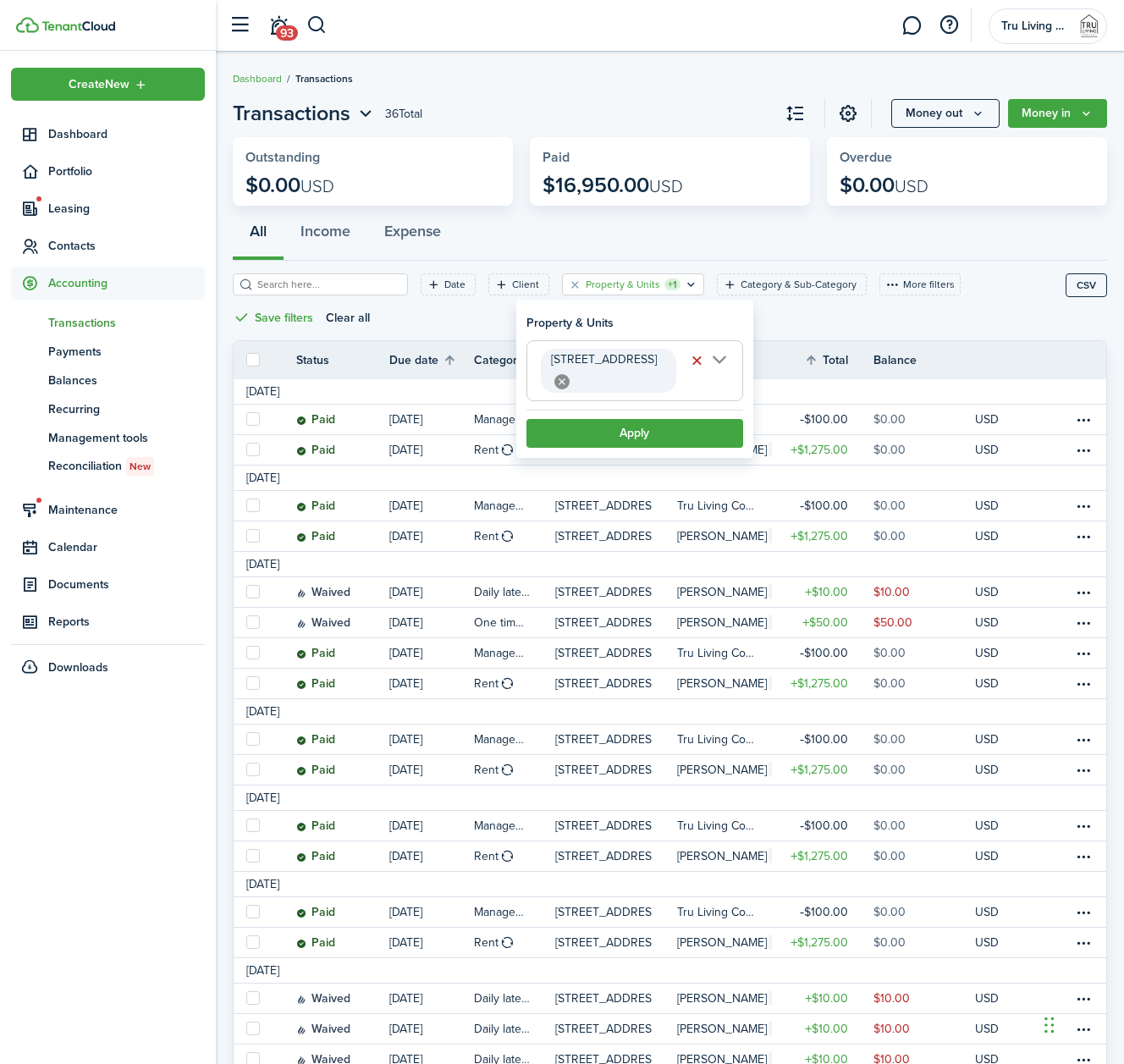
click at [733, 359] on span "[STREET_ADDRESS]" at bounding box center [635, 371] width 215 height 60
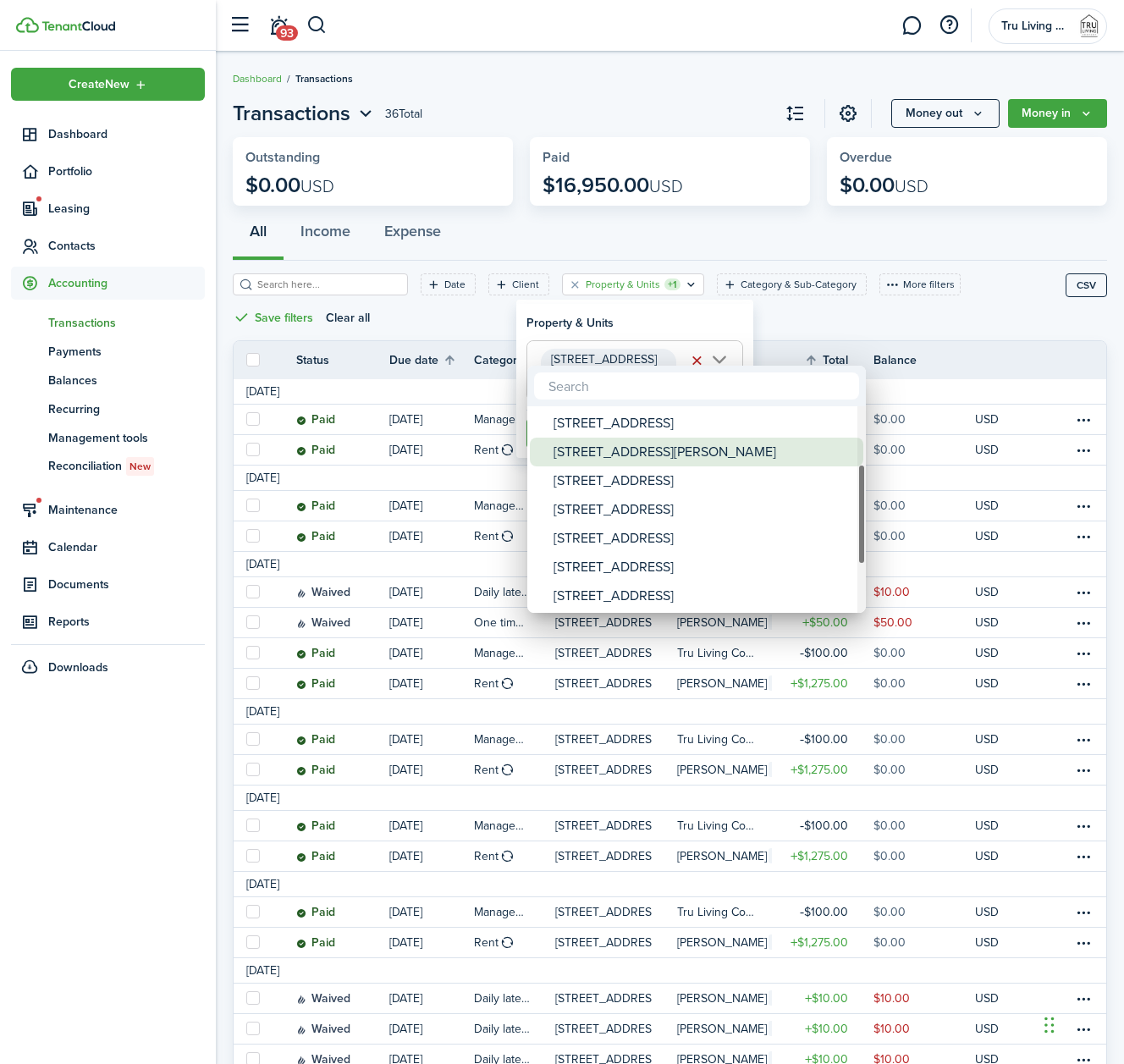
click at [607, 451] on div "[STREET_ADDRESS][PERSON_NAME]" at bounding box center [703, 451] width 300 height 28
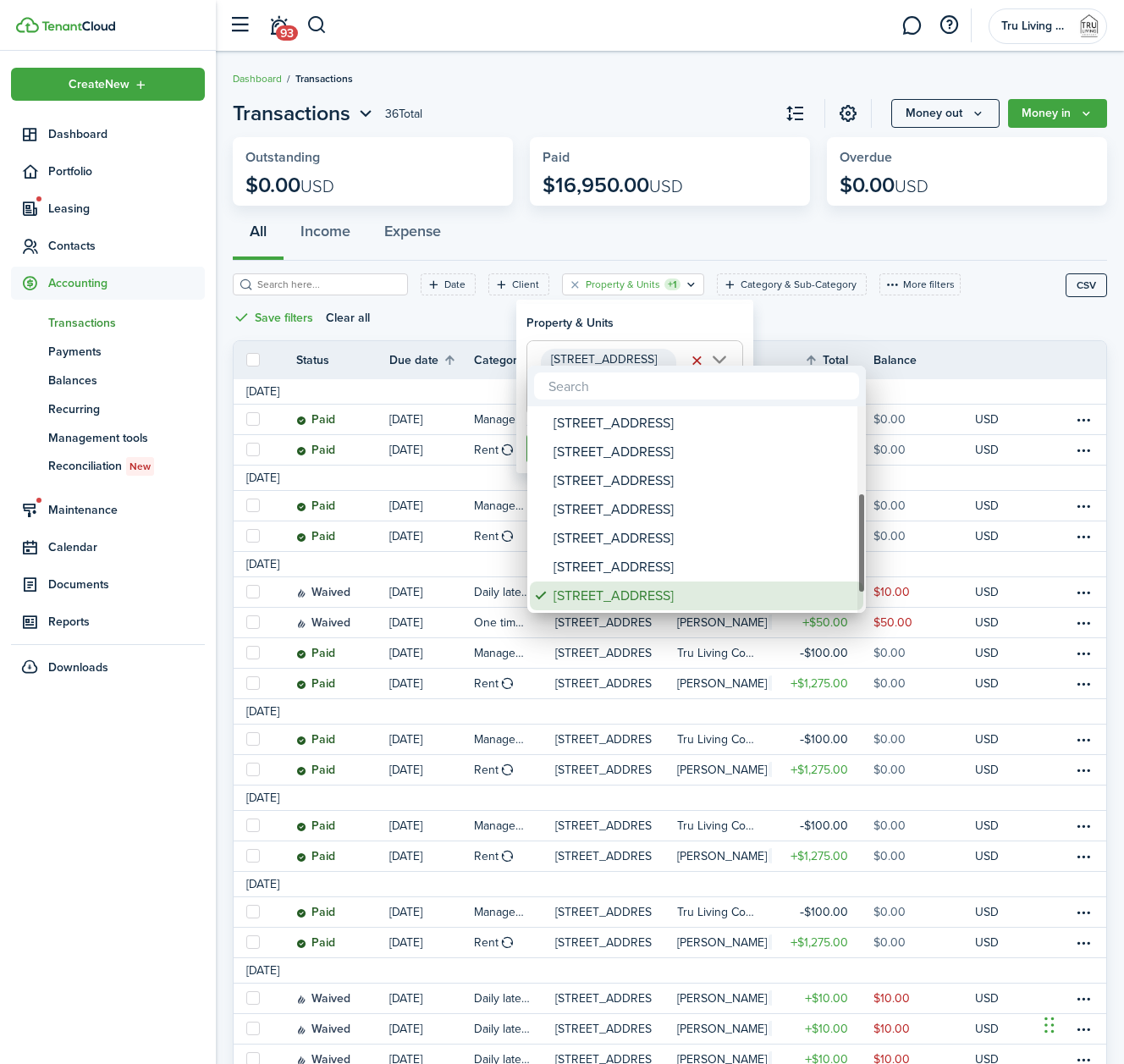
click at [597, 590] on div "[STREET_ADDRESS]" at bounding box center [703, 595] width 300 height 28
type input "[STREET_ADDRESS][PERSON_NAME]"
click at [656, 327] on div at bounding box center [562, 531] width 1395 height 1335
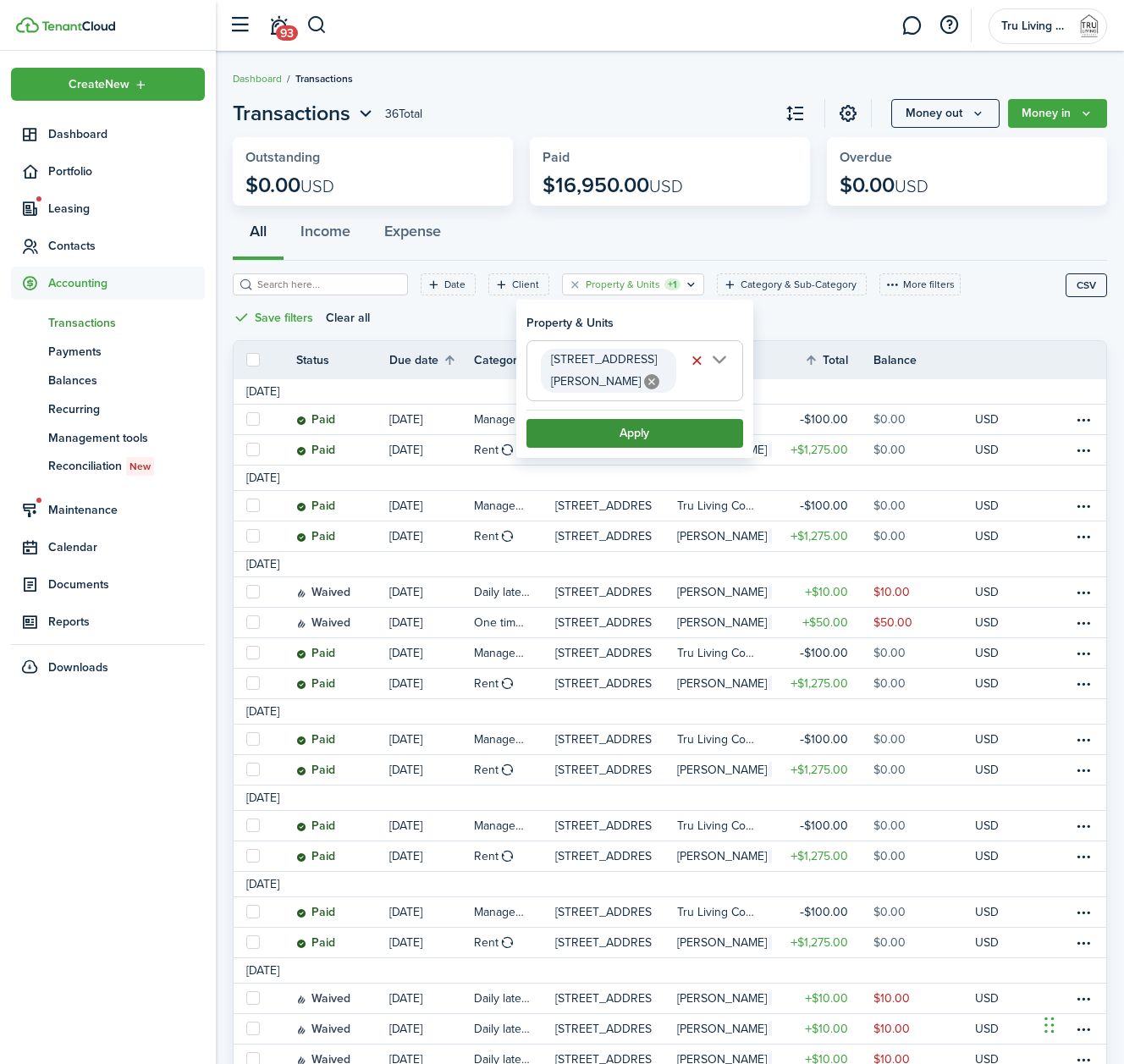
click at [634, 419] on button "Apply" at bounding box center [635, 433] width 217 height 28
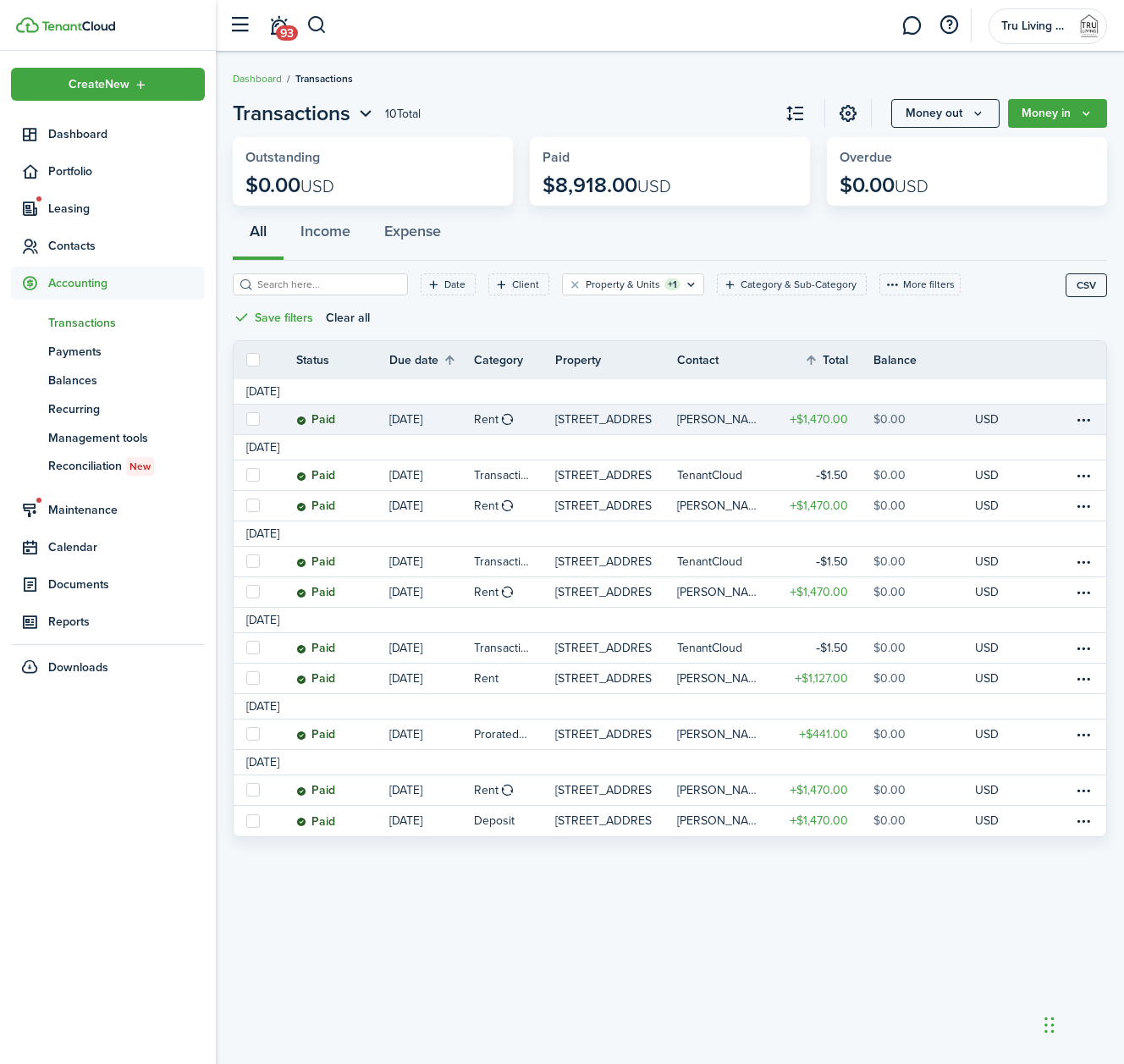
click at [753, 413] on table-profile-info "[PERSON_NAME]" at bounding box center [724, 419] width 95 height 14
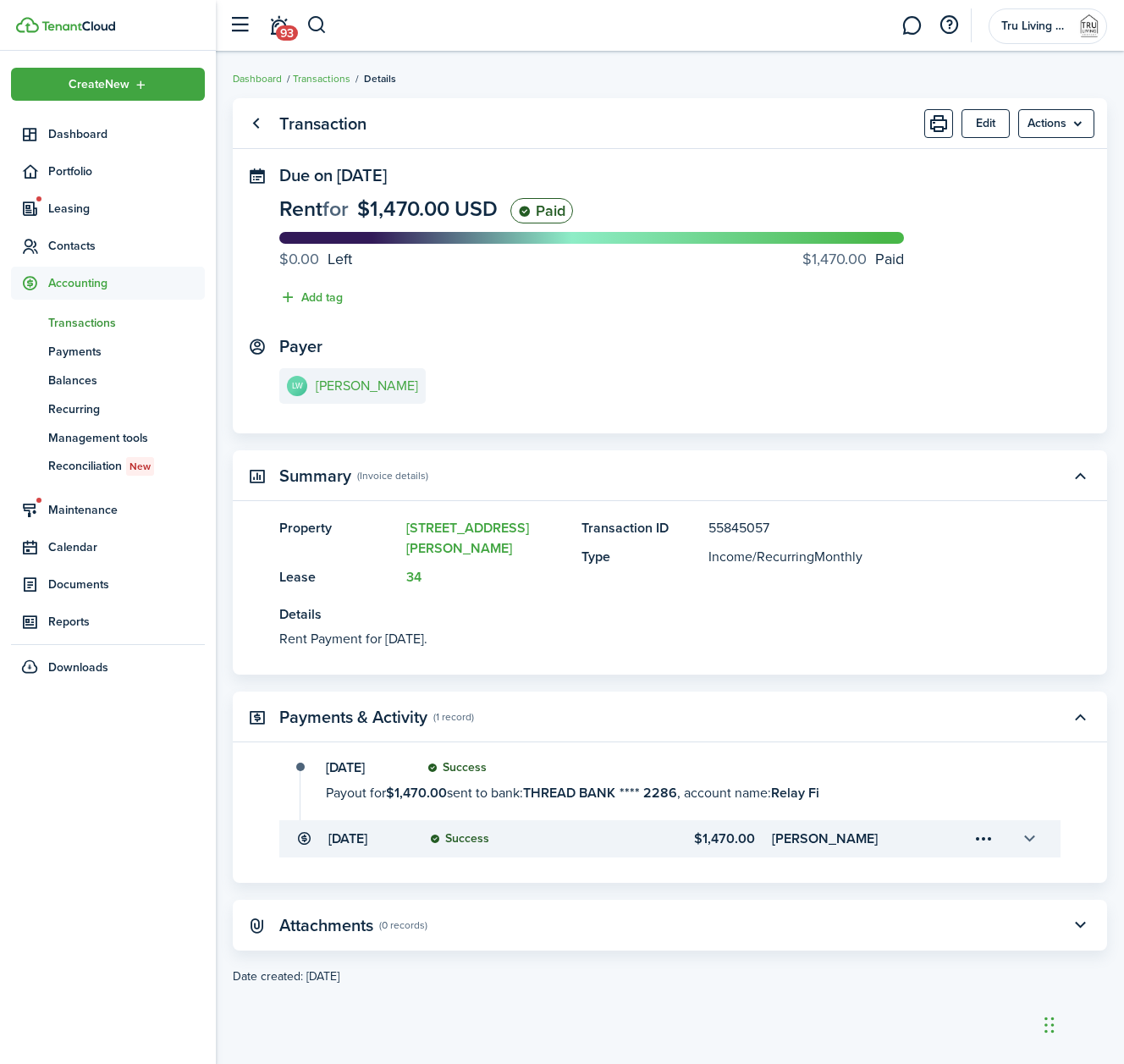
click at [1027, 824] on button "button" at bounding box center [1029, 837] width 28 height 28
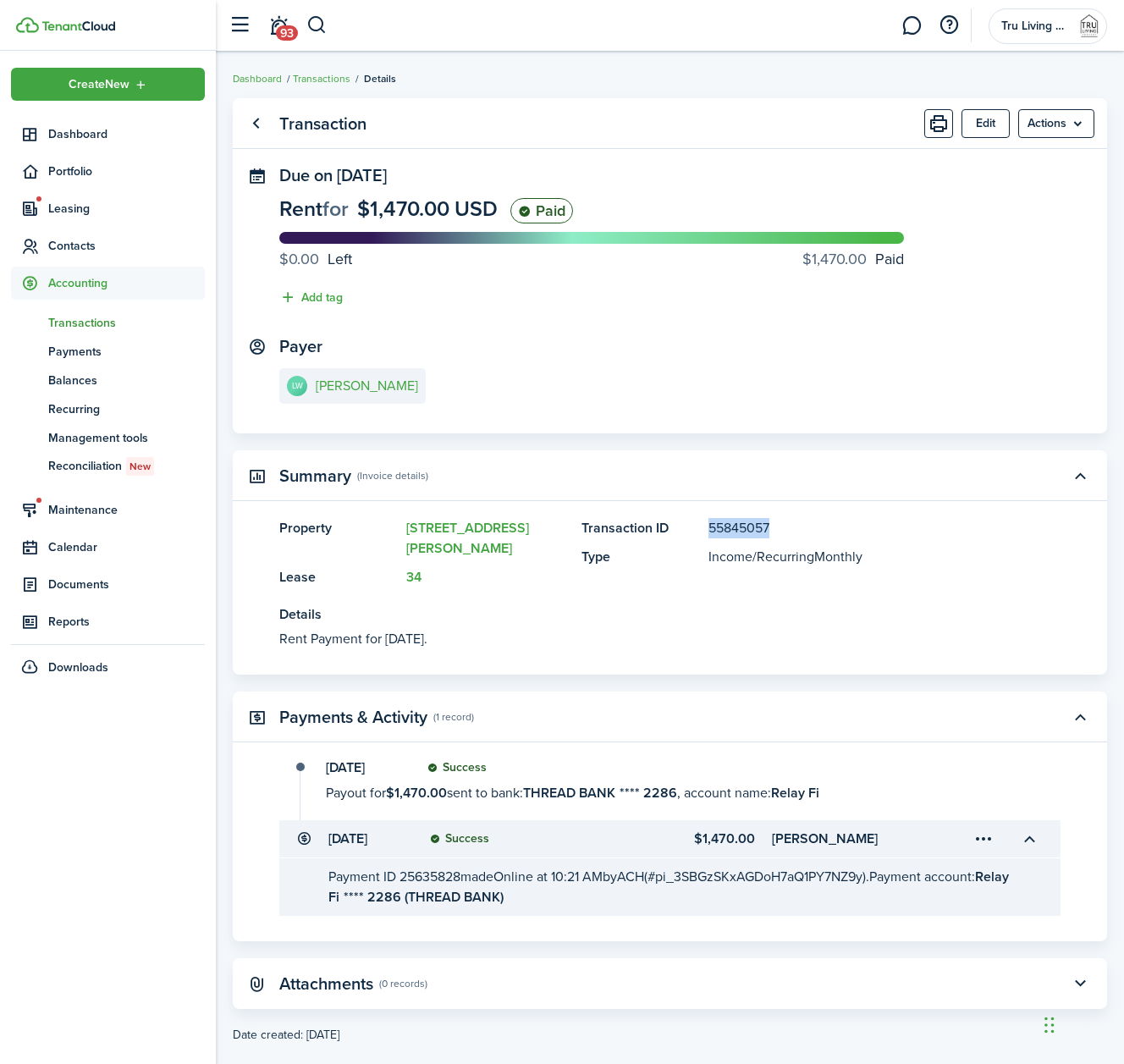
drag, startPoint x: 773, startPoint y: 528, endPoint x: 708, endPoint y: 527, distance: 65.0
click at [708, 527] on panel-main-item "Transaction ID 55845057" at bounding box center [796, 528] width 428 height 20
copy panel-main-description "55845057"
click at [255, 127] on link "Go back" at bounding box center [255, 123] width 28 height 28
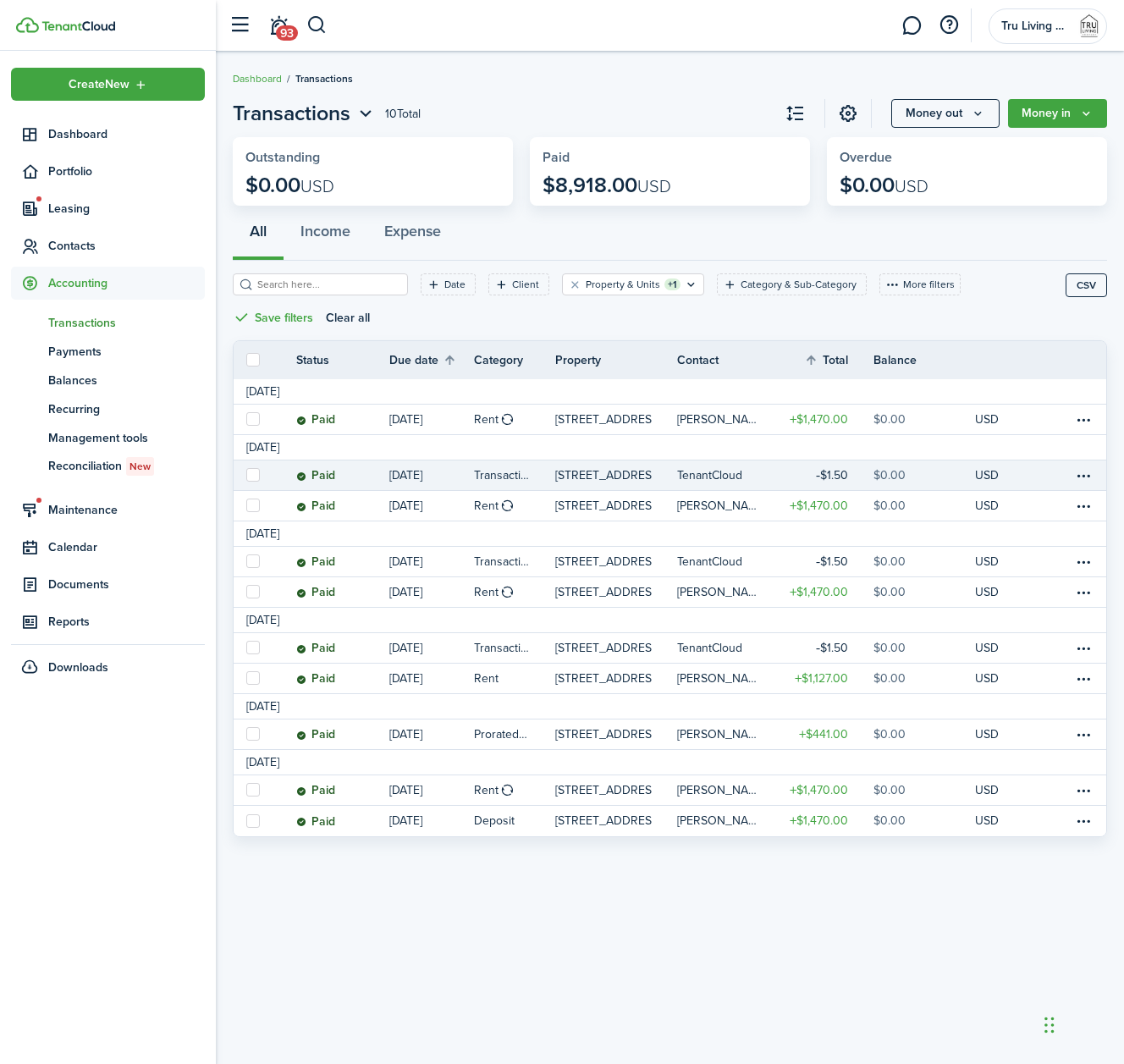
click at [866, 471] on link "$1.50" at bounding box center [822, 475] width 102 height 29
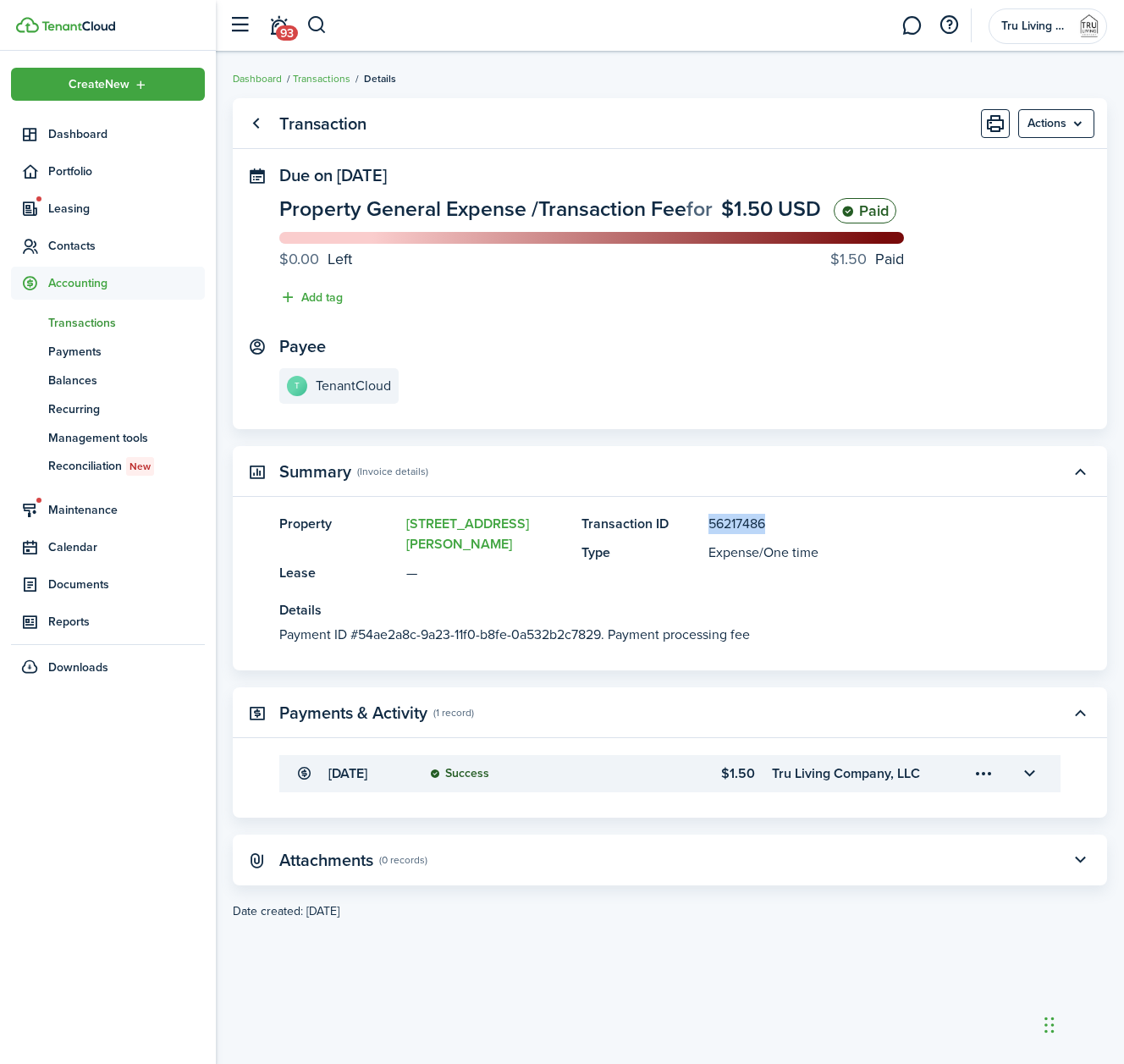
drag, startPoint x: 780, startPoint y: 526, endPoint x: 710, endPoint y: 525, distance: 70.0
click at [710, 525] on panel-main-description "56217486" at bounding box center [859, 524] width 301 height 20
click at [257, 129] on link "Go back" at bounding box center [255, 123] width 28 height 28
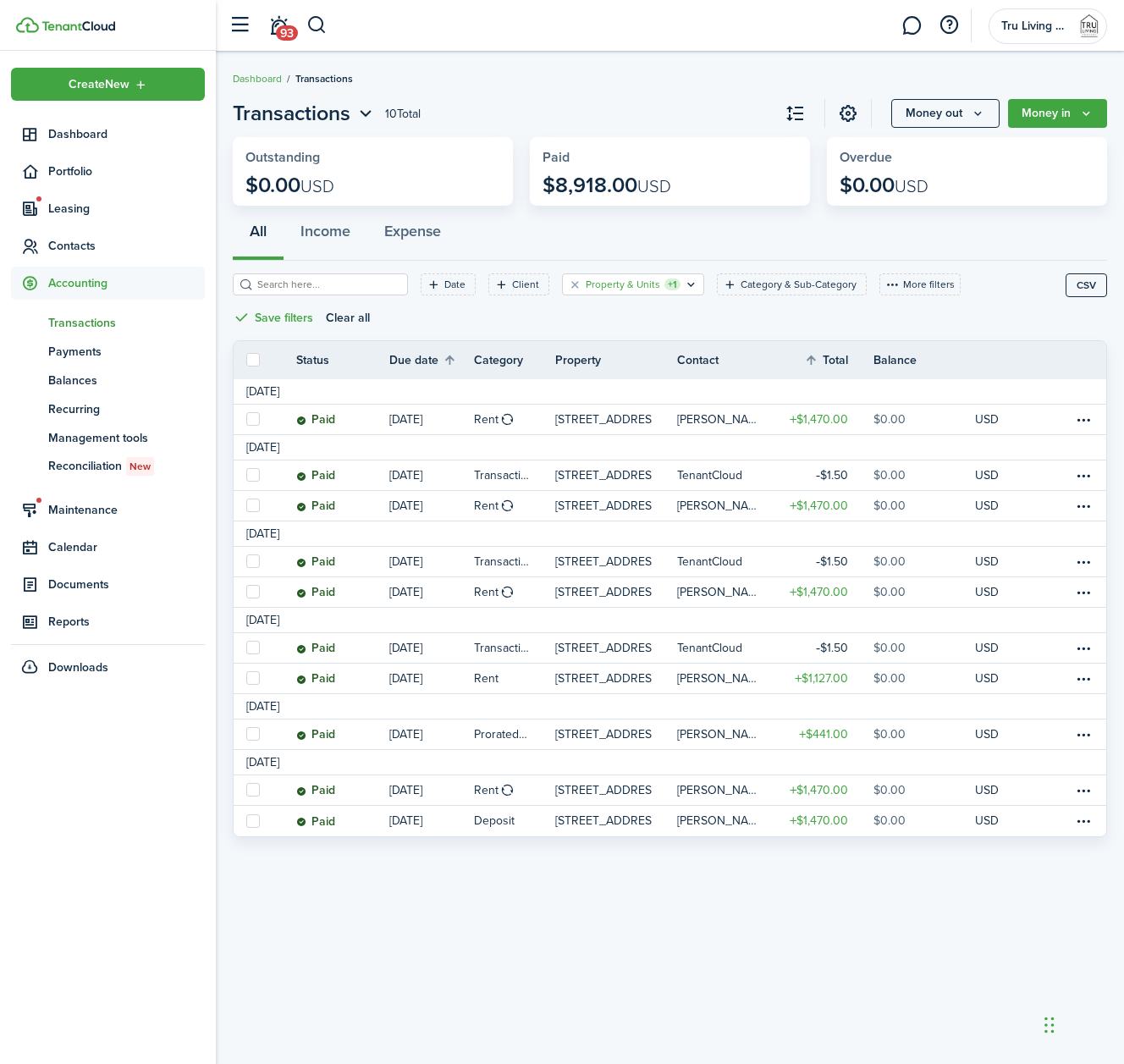
click at [661, 283] on div "Property & Units +1" at bounding box center [632, 284] width 95 height 16
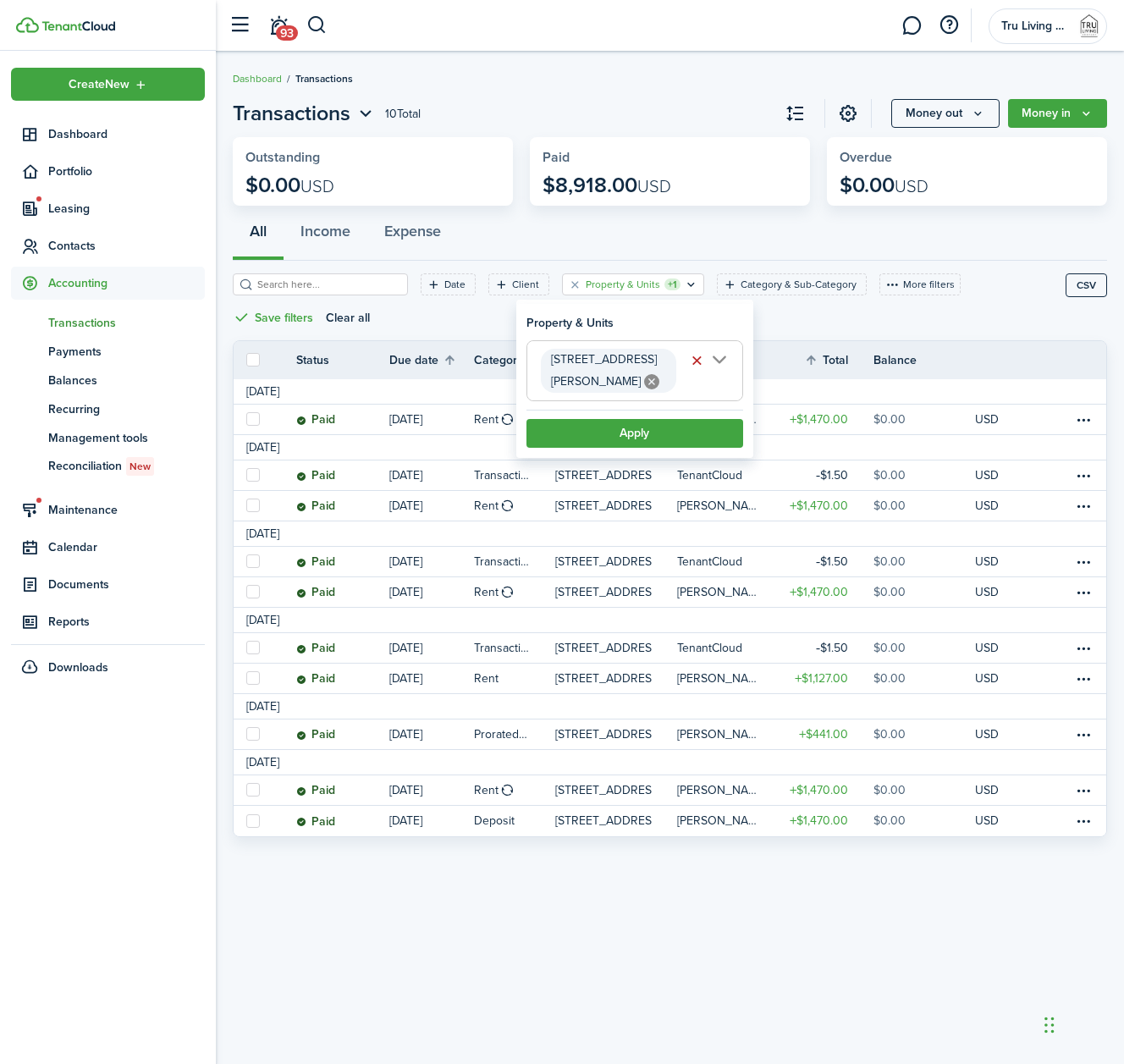
click at [723, 357] on span "[STREET_ADDRESS][PERSON_NAME]" at bounding box center [635, 371] width 215 height 60
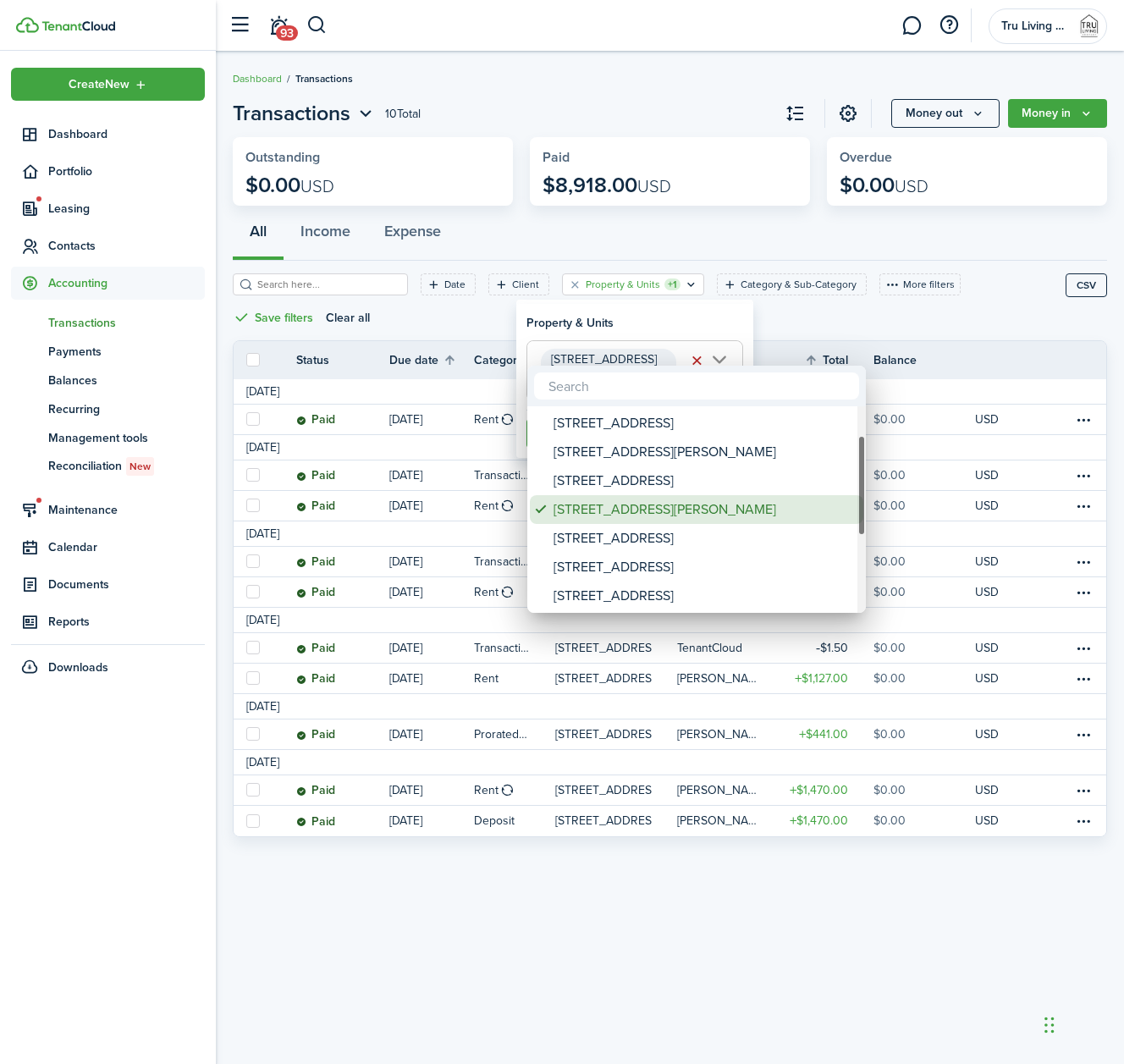
click at [607, 510] on div "[STREET_ADDRESS][PERSON_NAME]" at bounding box center [703, 509] width 300 height 28
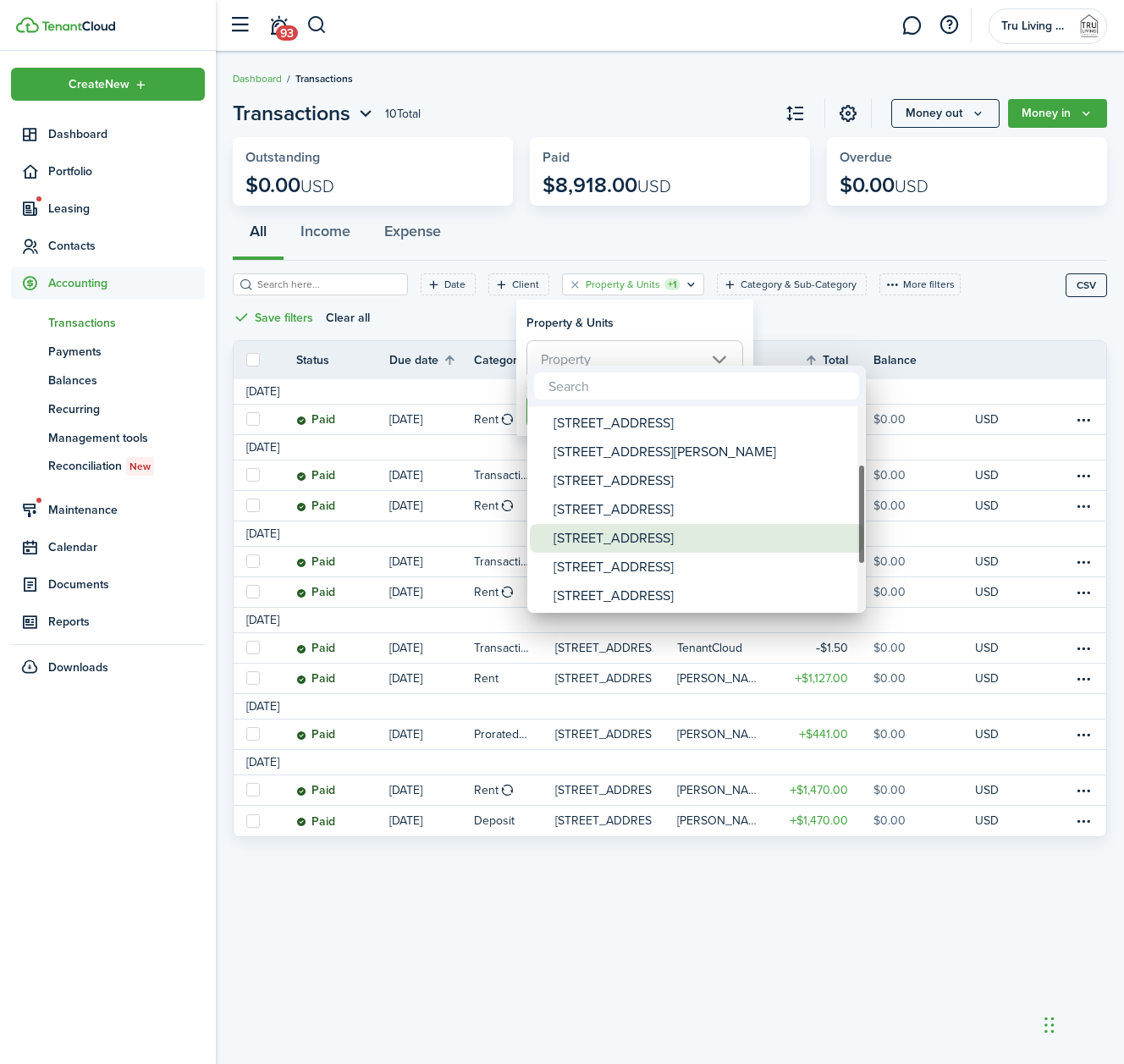
click at [590, 533] on div "[STREET_ADDRESS]" at bounding box center [703, 538] width 300 height 28
type input "[STREET_ADDRESS]"
click at [688, 333] on div at bounding box center [562, 531] width 1395 height 1335
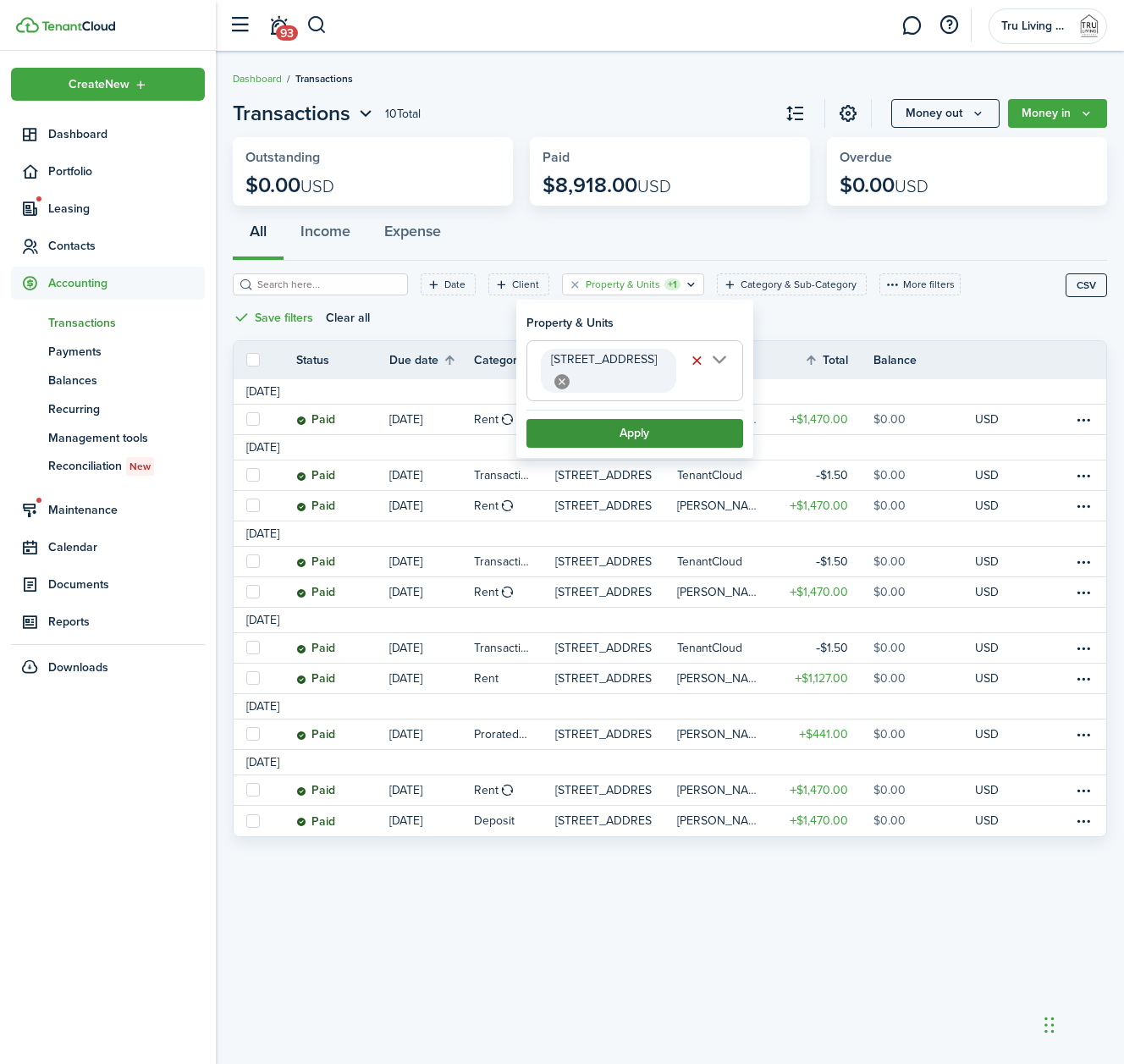
click at [644, 419] on button "Apply" at bounding box center [635, 433] width 217 height 28
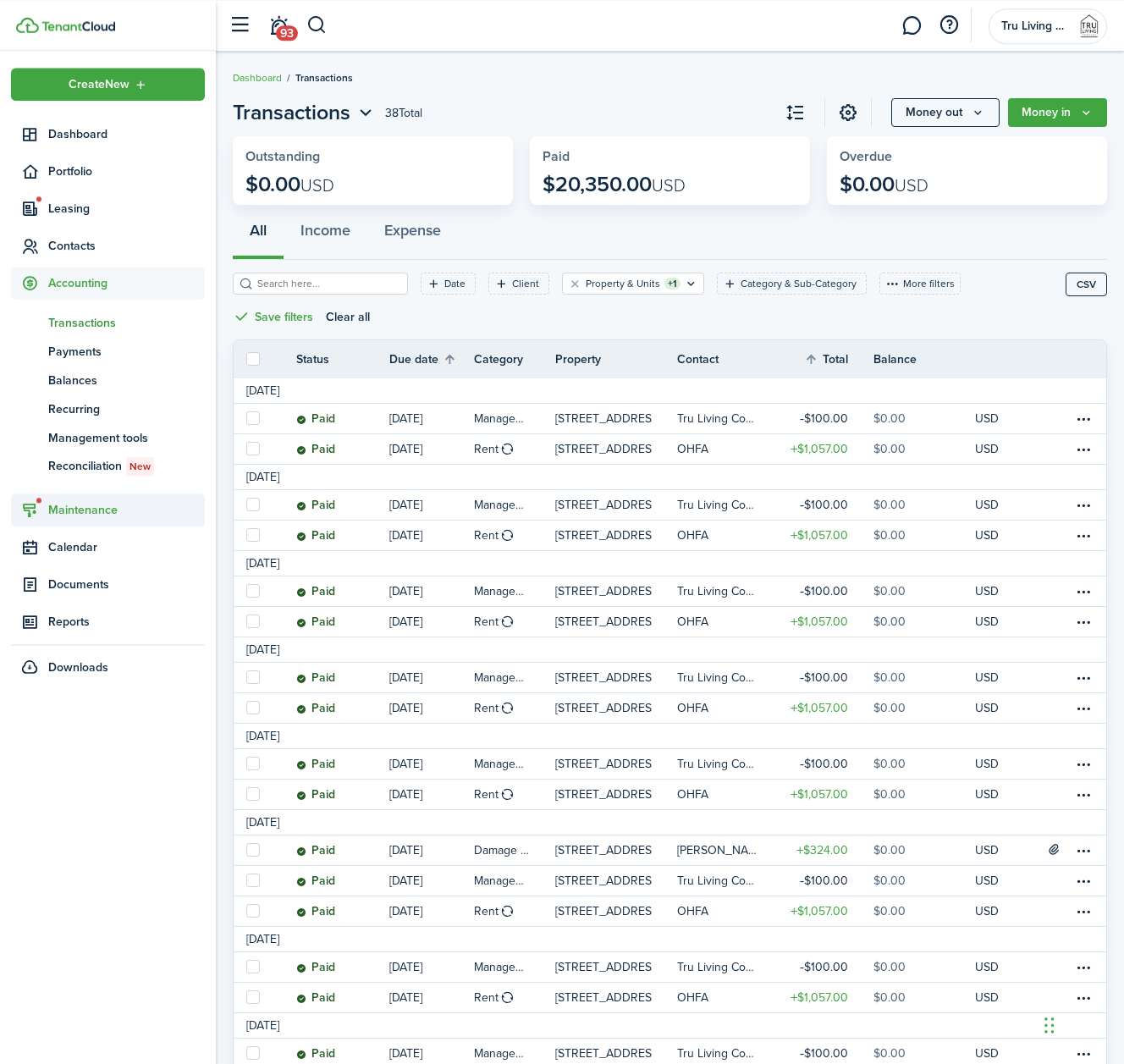
scroll to position [2, 0]
click at [691, 281] on icon "Open filter" at bounding box center [691, 283] width 15 height 14
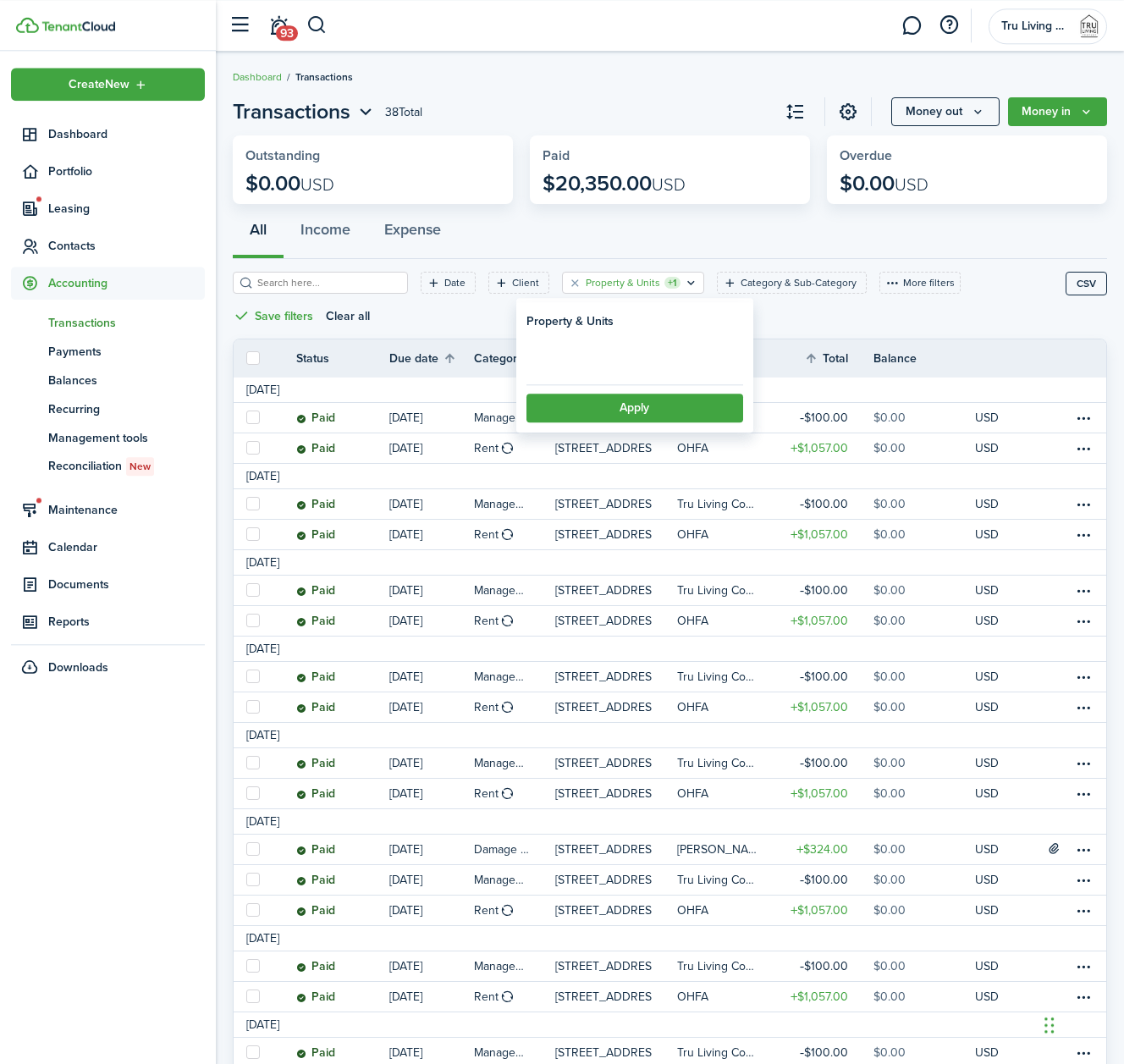
click at [690, 283] on icon "Open filter" at bounding box center [691, 283] width 15 height 14
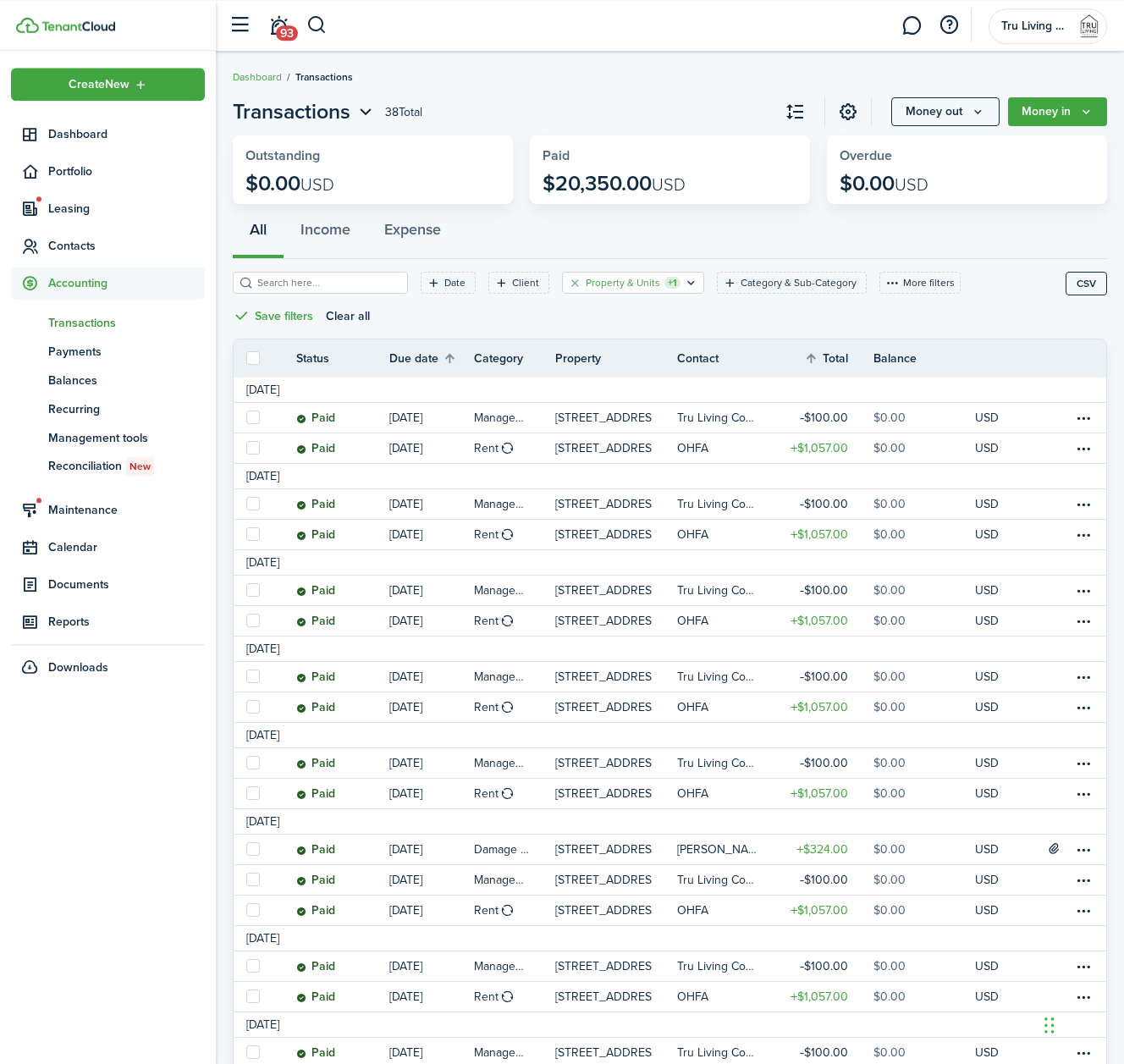
click at [690, 283] on icon "Open filter" at bounding box center [691, 283] width 15 height 14
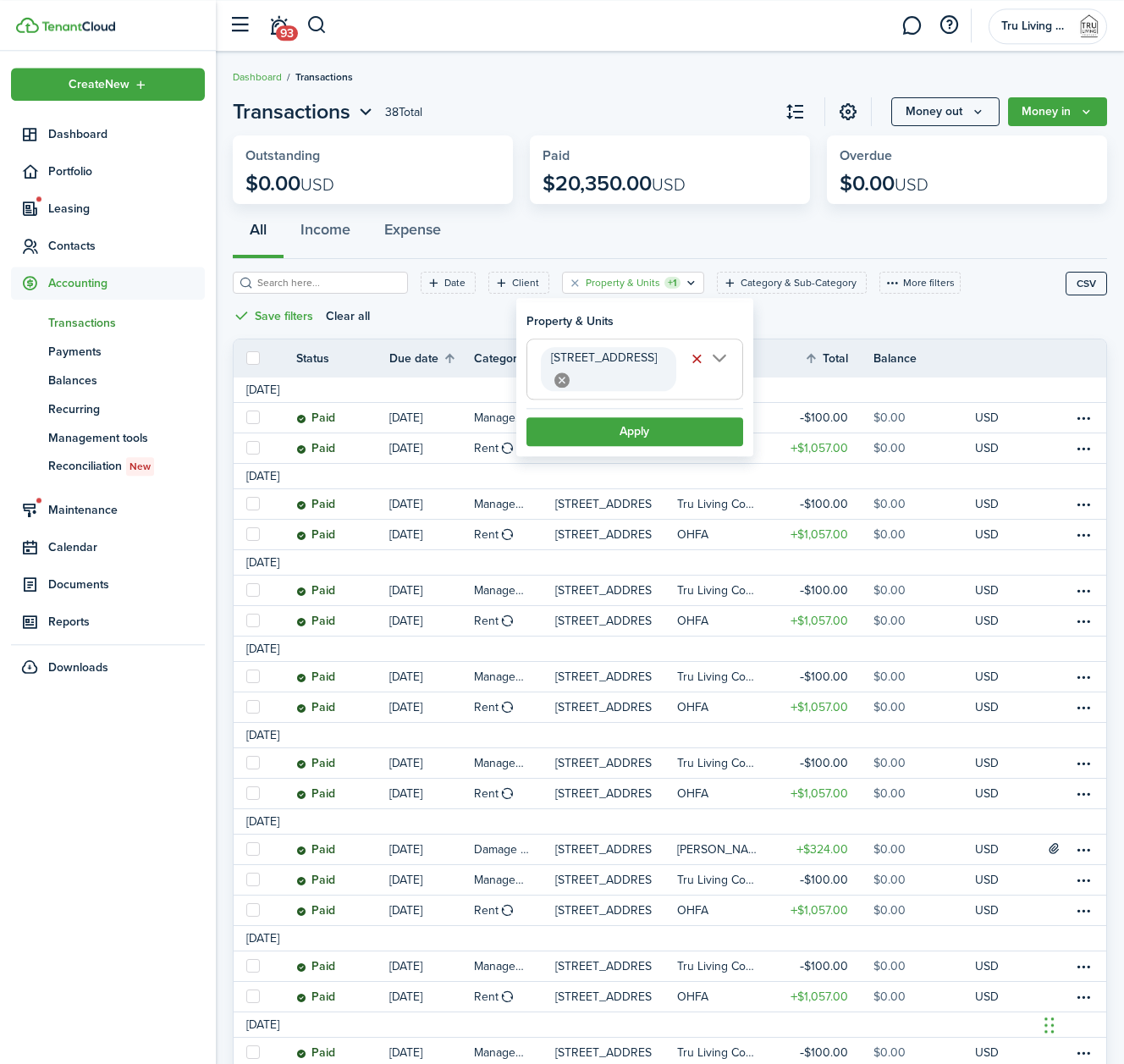
click at [725, 363] on span "[STREET_ADDRESS]" at bounding box center [635, 369] width 215 height 60
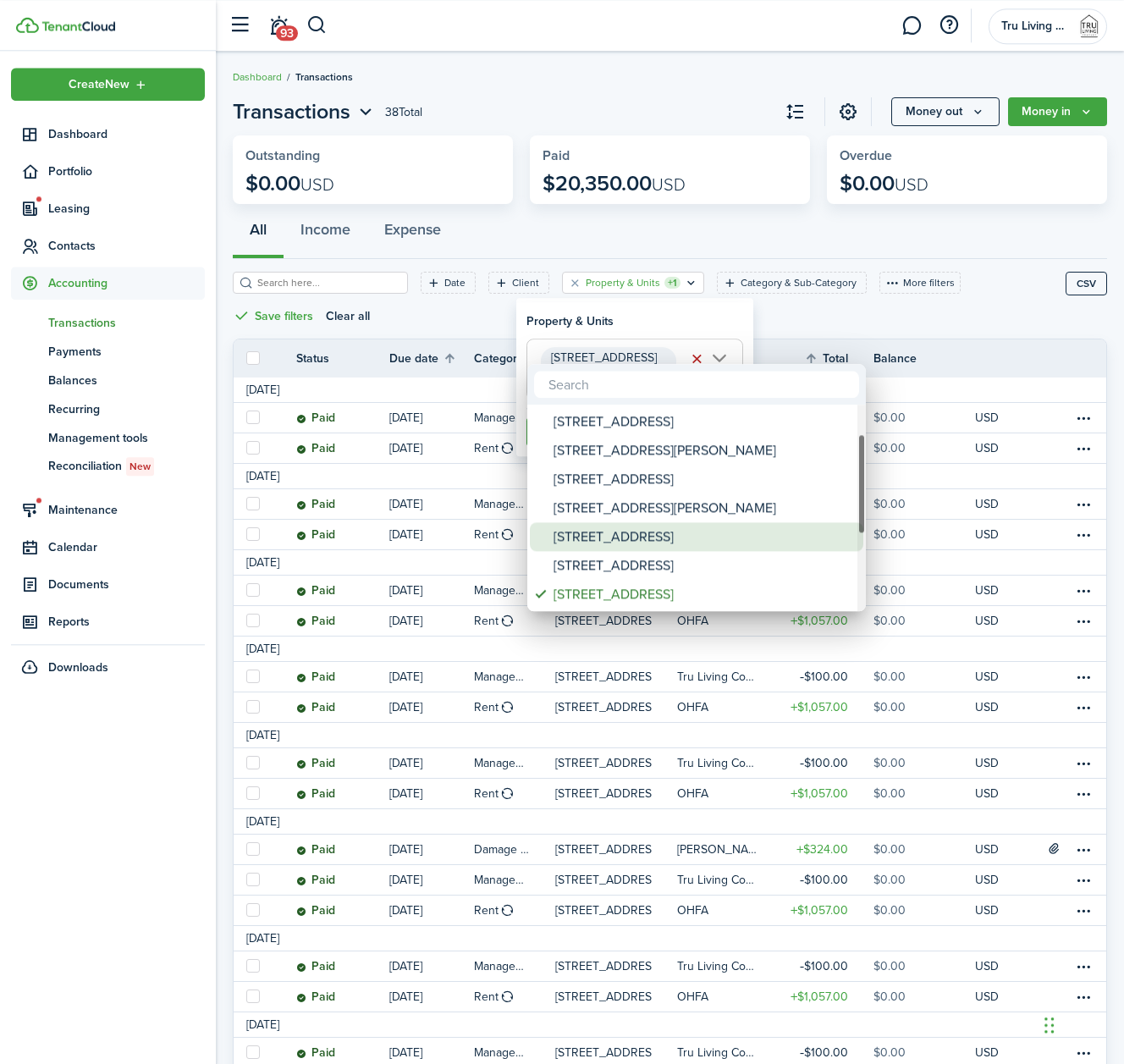
drag, startPoint x: 591, startPoint y: 533, endPoint x: 595, endPoint y: 585, distance: 52.2
click at [591, 534] on div "[STREET_ADDRESS]" at bounding box center [703, 536] width 300 height 28
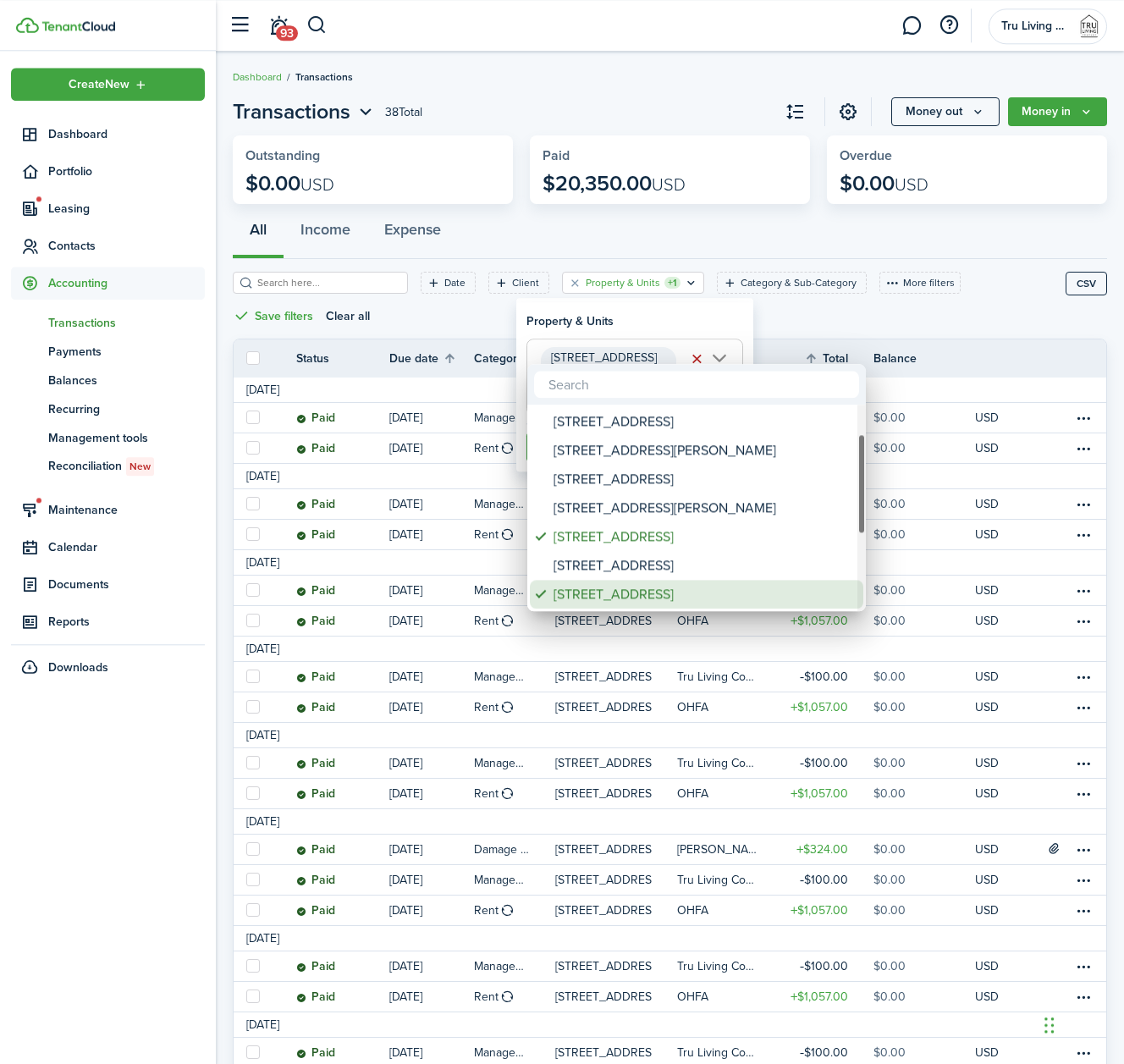
click at [596, 587] on div "[STREET_ADDRESS]" at bounding box center [703, 593] width 300 height 28
type input "[STREET_ADDRESS]"
click at [700, 301] on div at bounding box center [562, 531] width 1395 height 1335
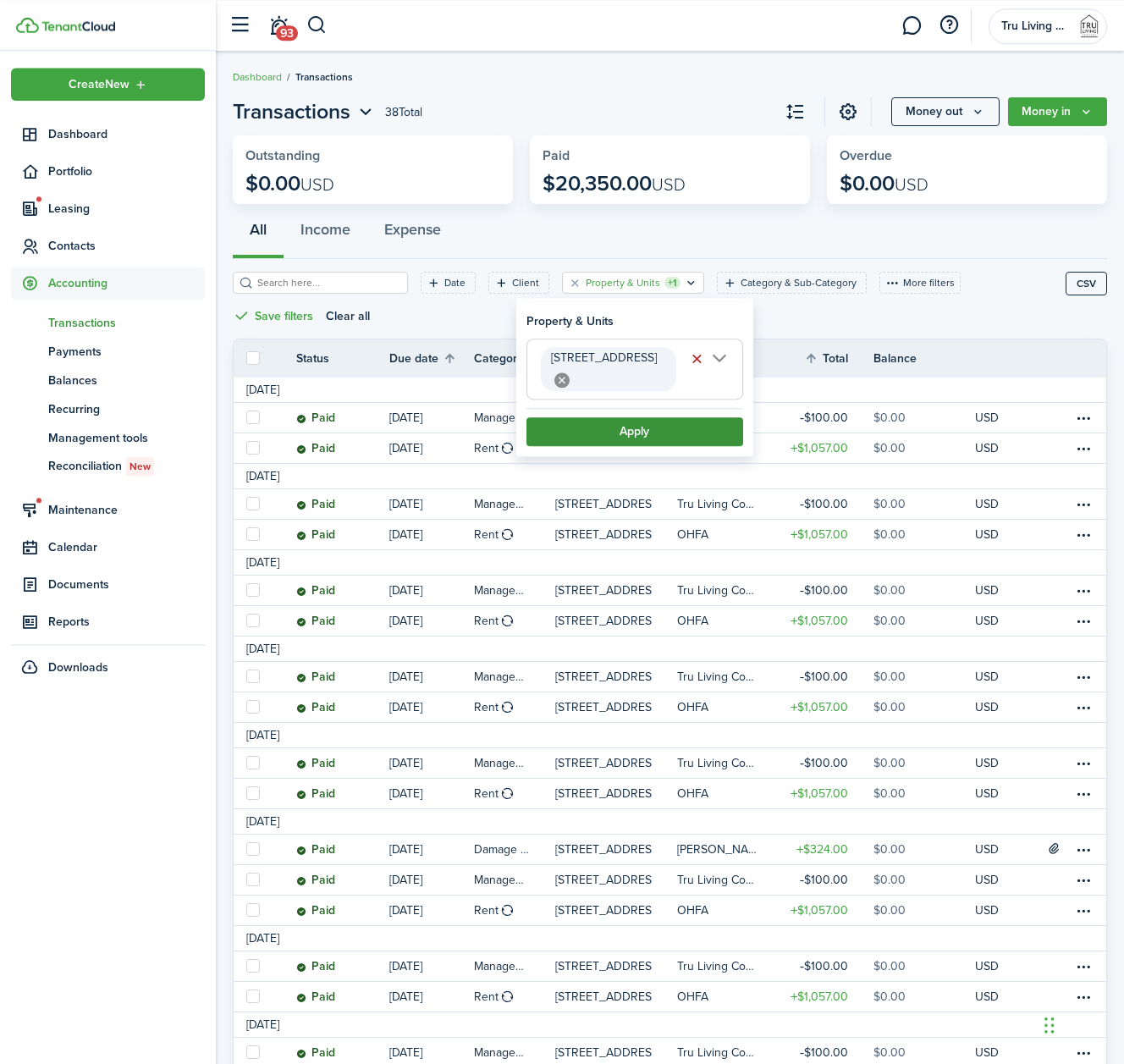
click at [671, 417] on button "Apply" at bounding box center [635, 431] width 217 height 28
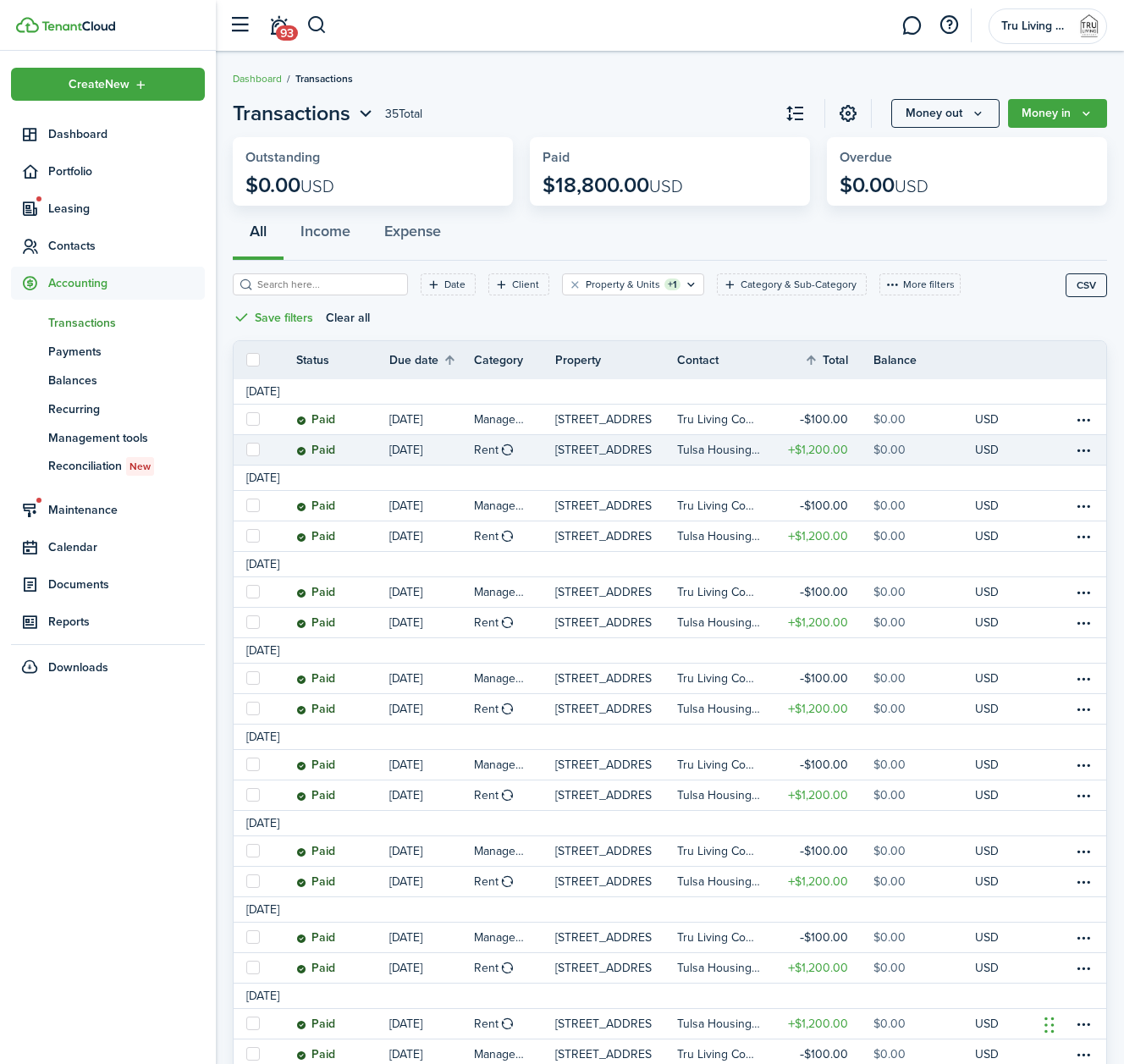
click at [718, 443] on table-profile-info-text "Tulsa Housing Authority" at bounding box center [719, 449] width 84 height 14
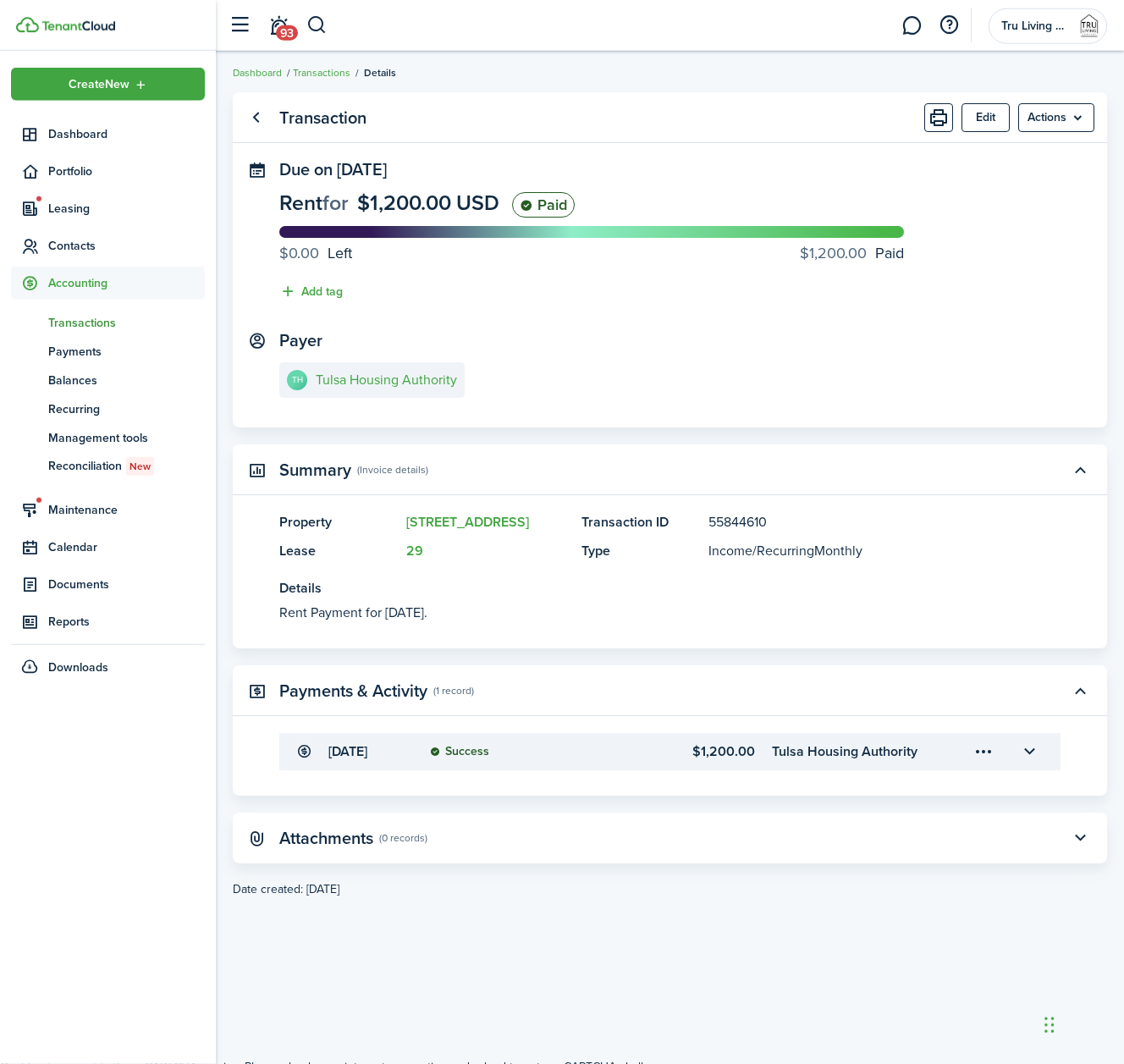
scroll to position [6, 0]
click at [1025, 755] on button "button" at bounding box center [1029, 751] width 28 height 28
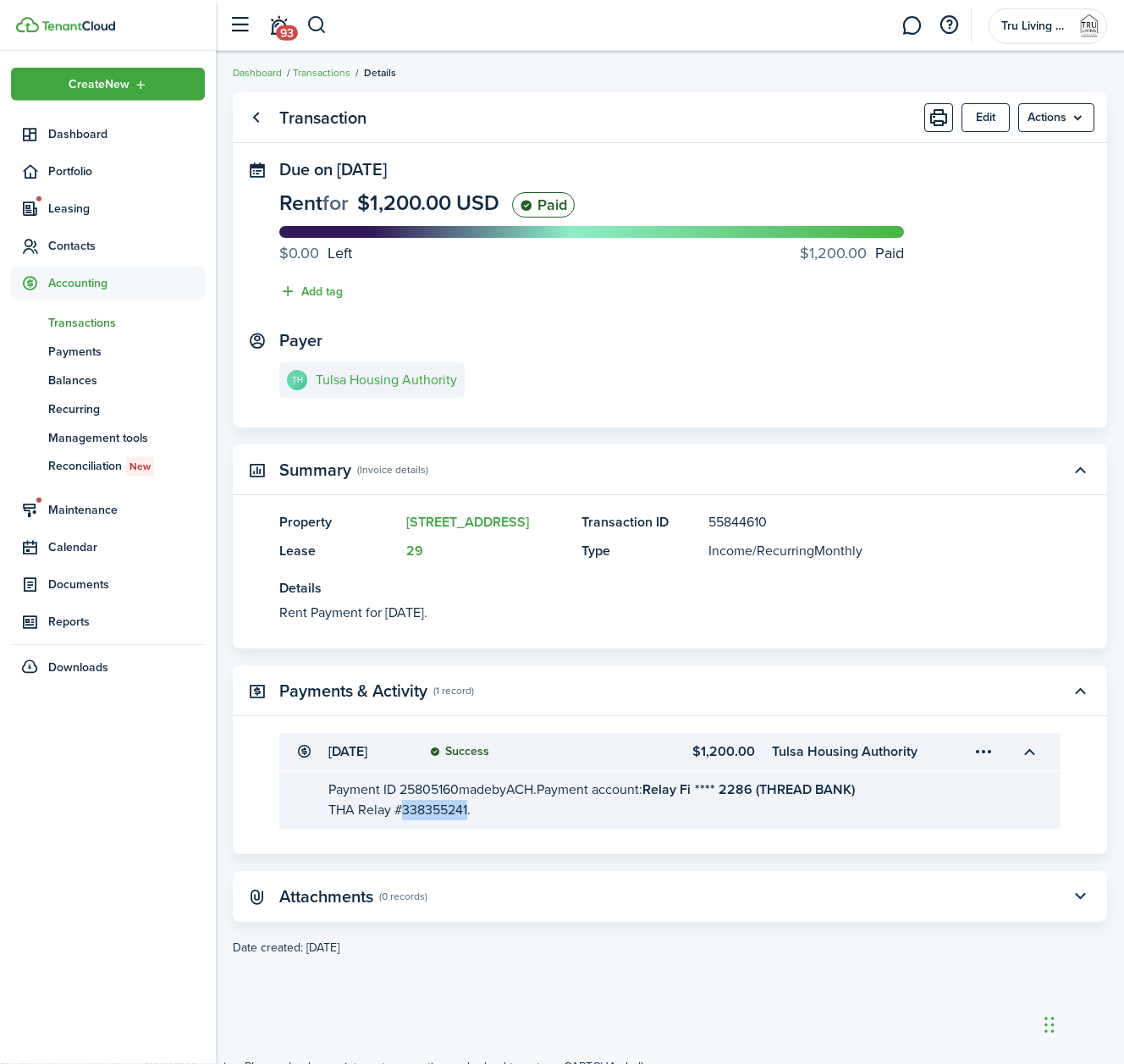
drag, startPoint x: 468, startPoint y: 810, endPoint x: 405, endPoint y: 815, distance: 63.2
click at [405, 815] on span "THA Relay #338355241." at bounding box center [399, 809] width 142 height 19
copy span "338355241"
